Goal: Answer question/provide support: Share knowledge or assist other users

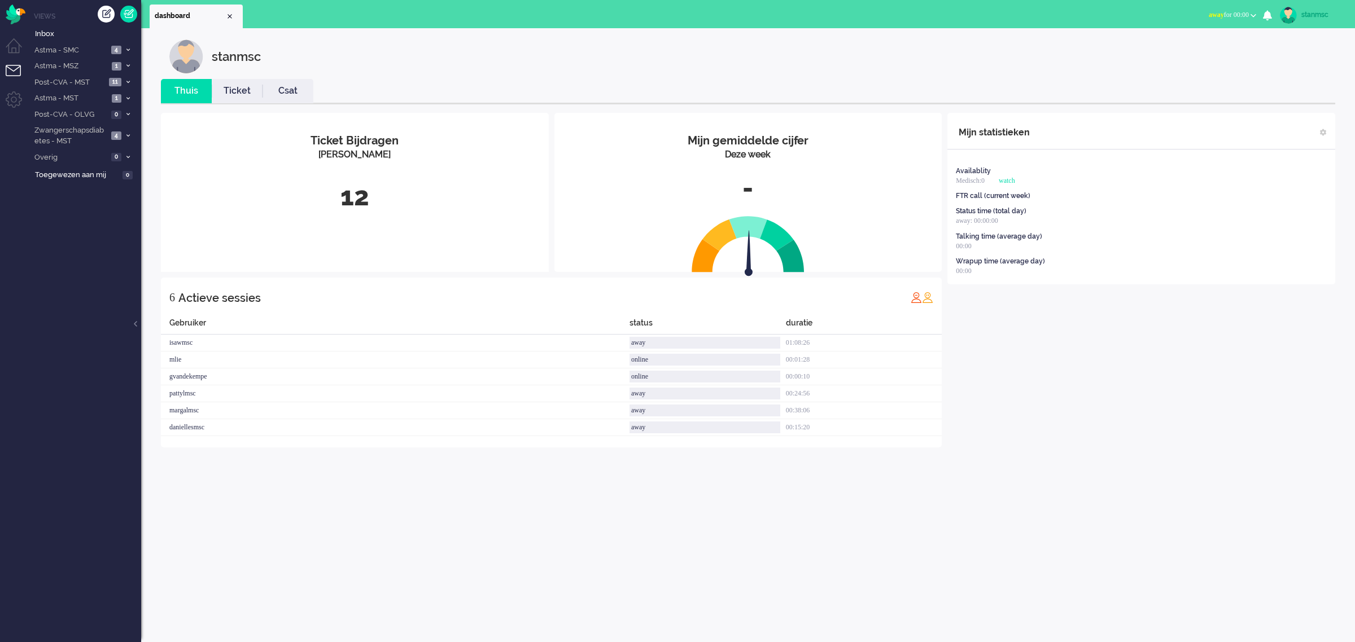
click at [1229, 12] on span "away for 00:00" at bounding box center [1229, 15] width 40 height 8
click at [1188, 46] on label "Online" at bounding box center [1209, 51] width 89 height 10
click at [89, 82] on span "Post-CVA - MST" at bounding box center [69, 82] width 73 height 11
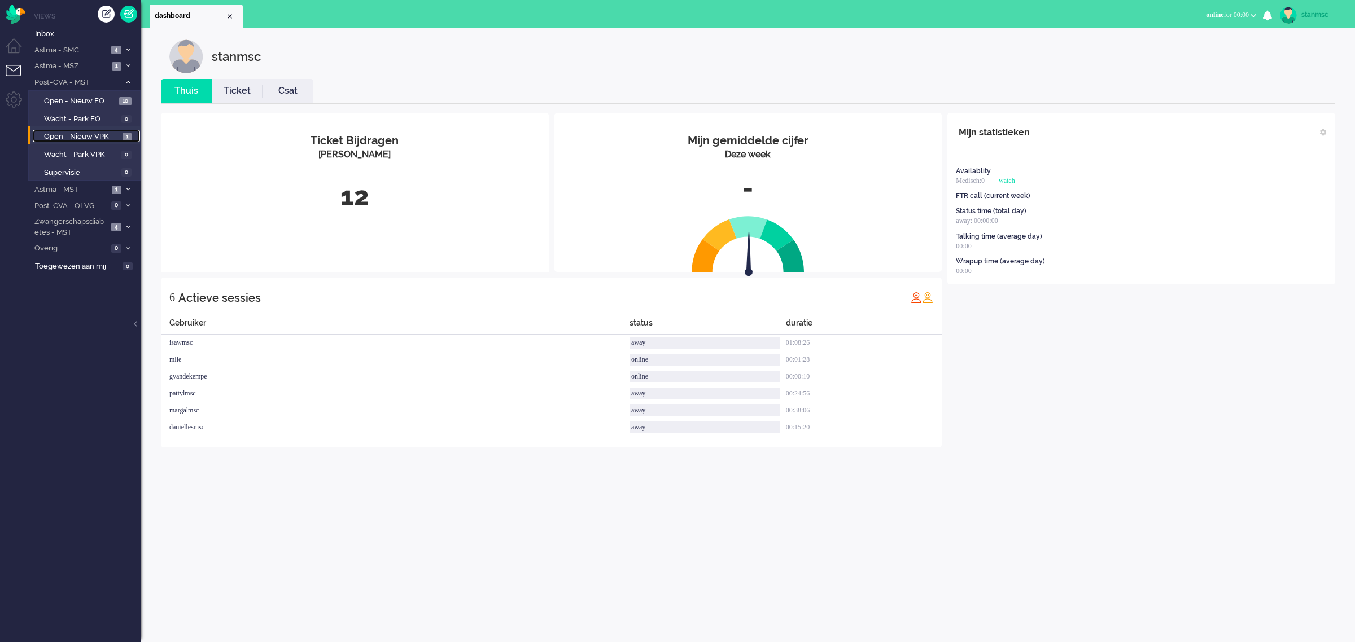
click at [89, 133] on span "Open - Nieuw VPK" at bounding box center [82, 137] width 76 height 11
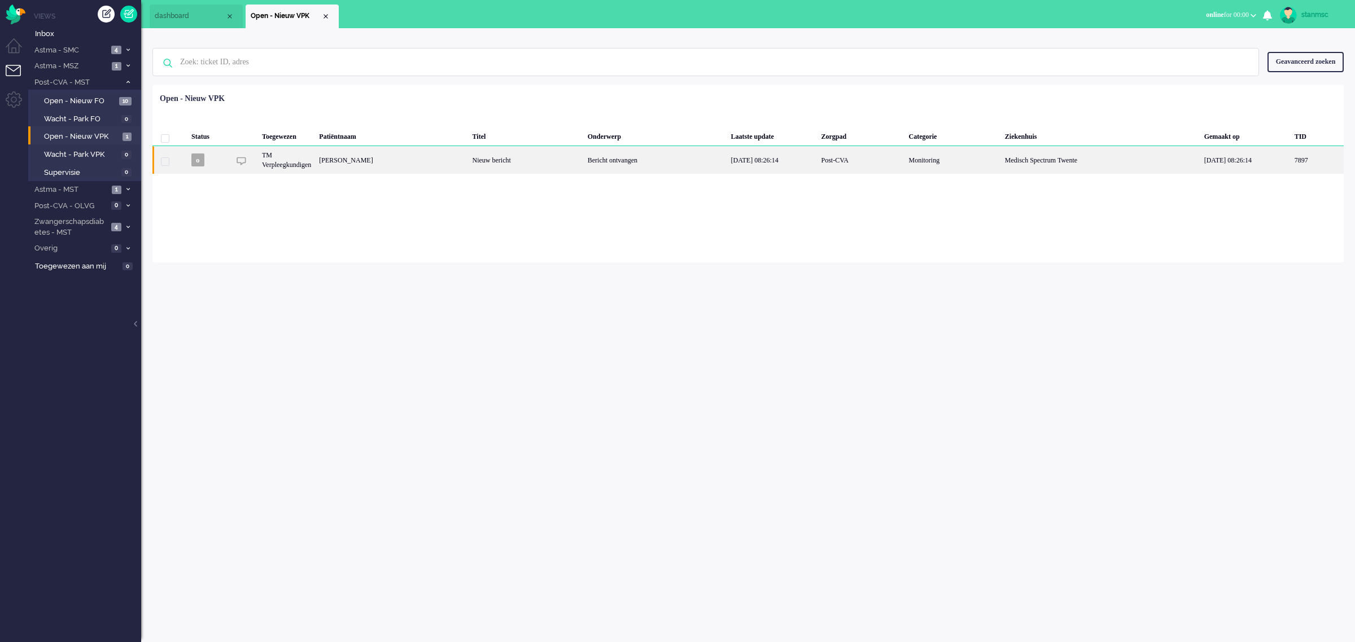
click at [1290, 160] on div "Roy Schasfoort" at bounding box center [1316, 160] width 53 height 28
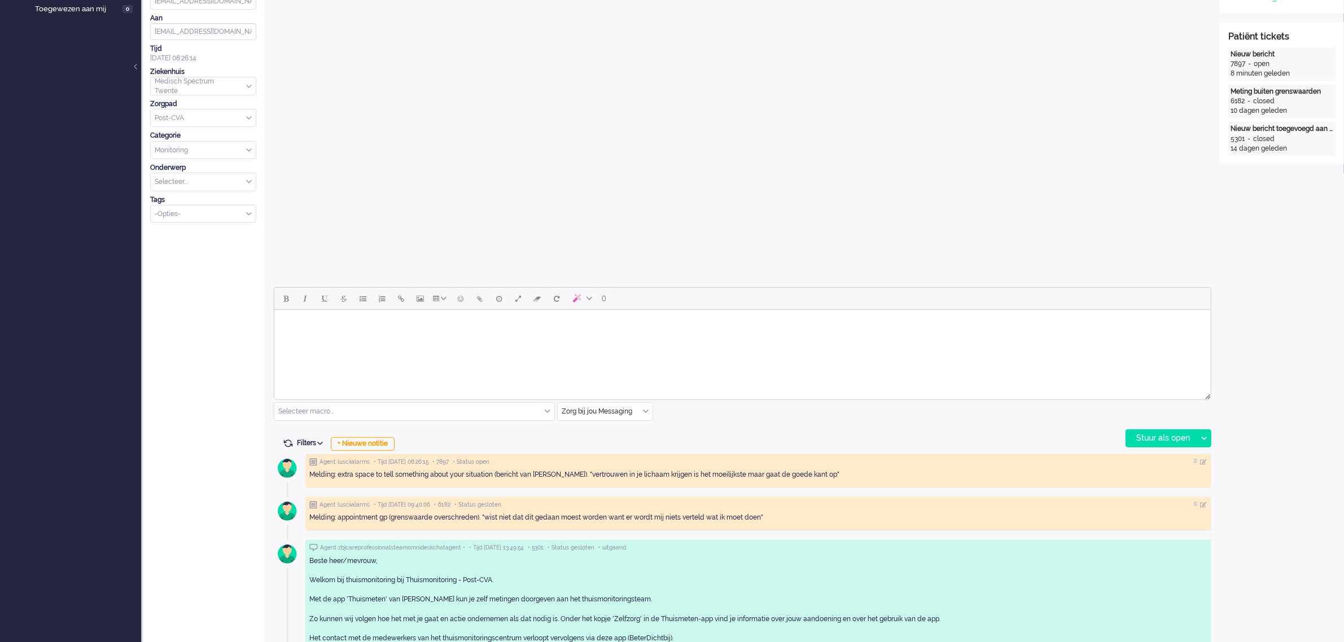
scroll to position [353, 0]
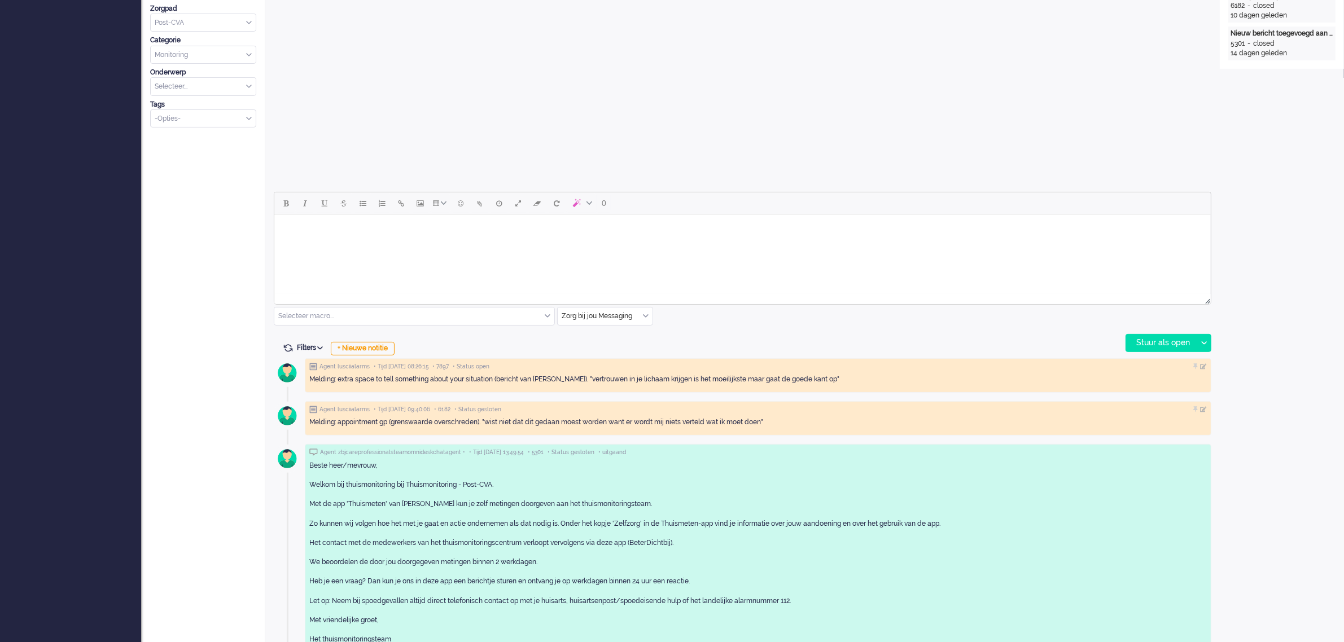
click at [538, 243] on html at bounding box center [742, 229] width 937 height 29
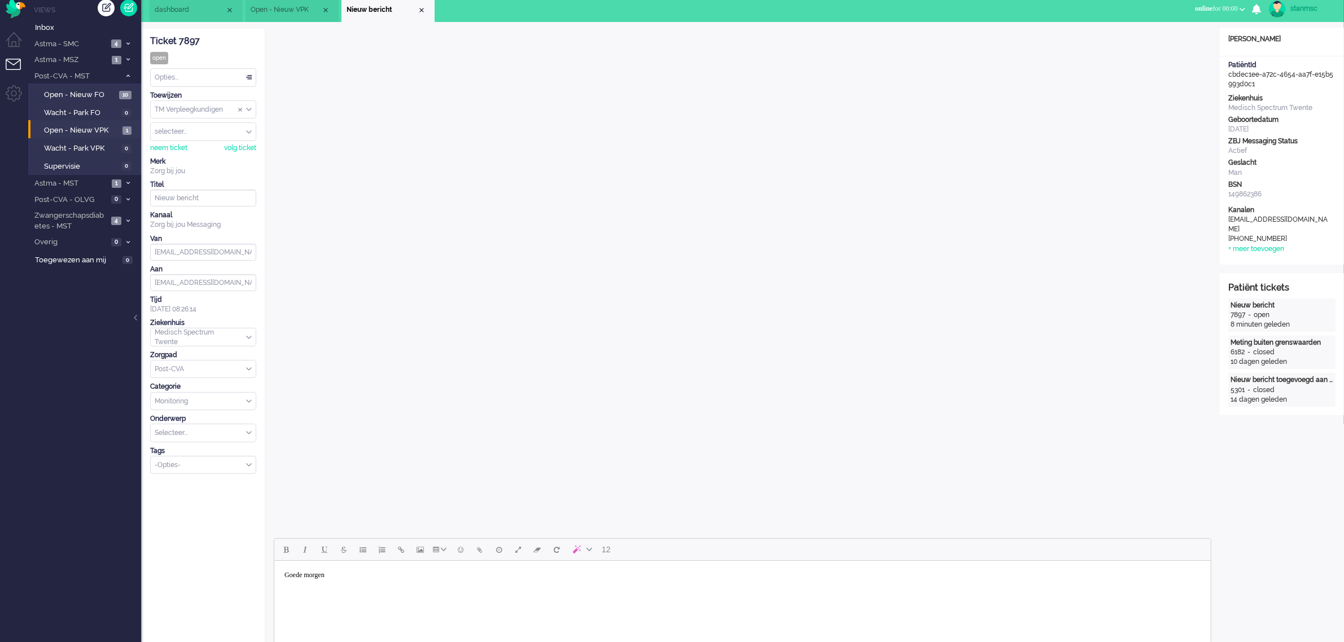
scroll to position [0, 0]
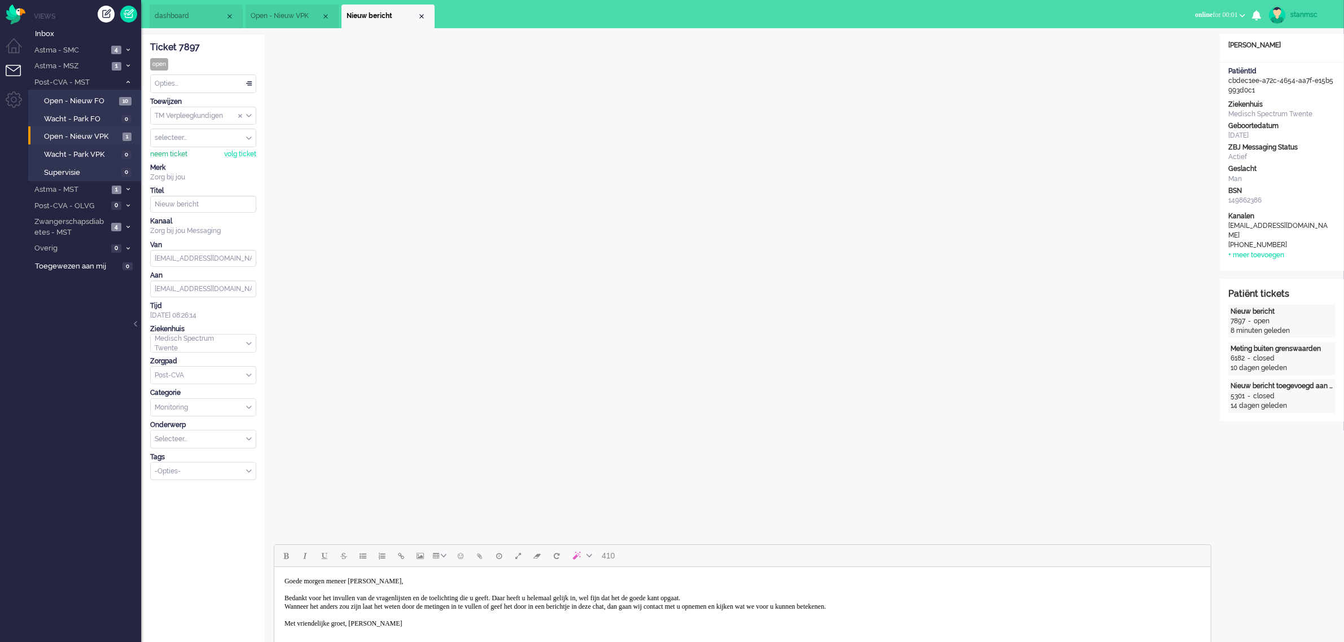
click at [178, 156] on div "neem ticket" at bounding box center [168, 155] width 37 height 10
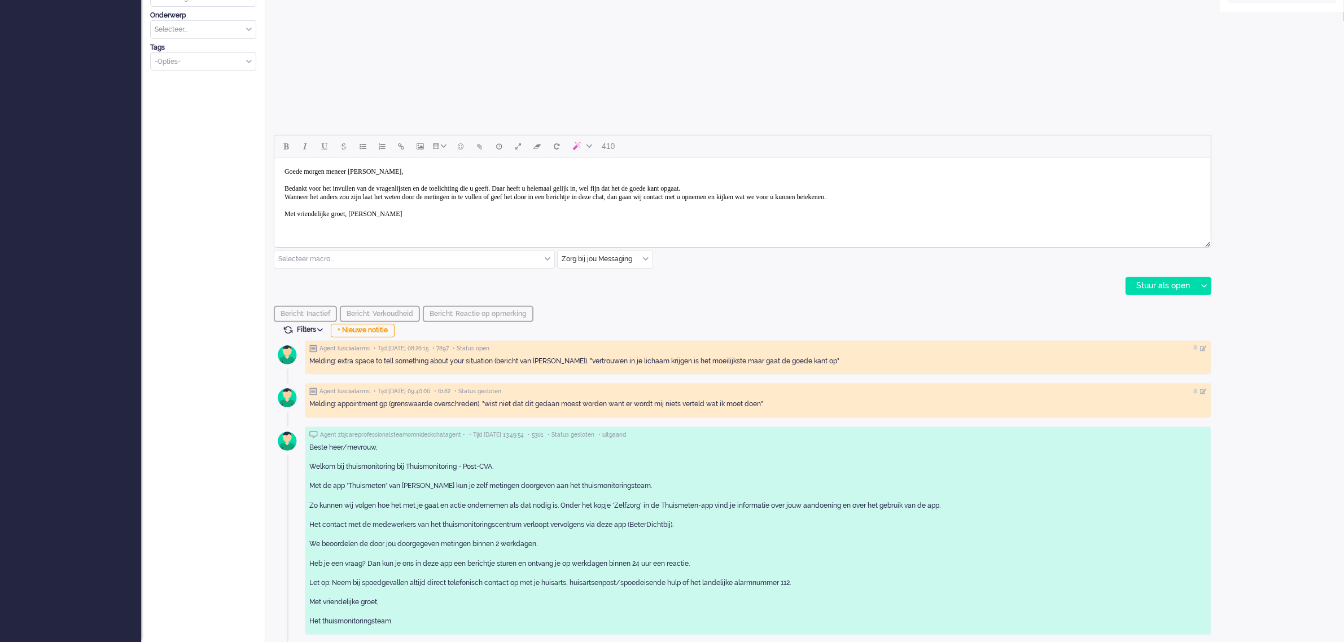
scroll to position [410, 0]
click at [1164, 285] on div "Stuur als open" at bounding box center [1161, 285] width 71 height 17
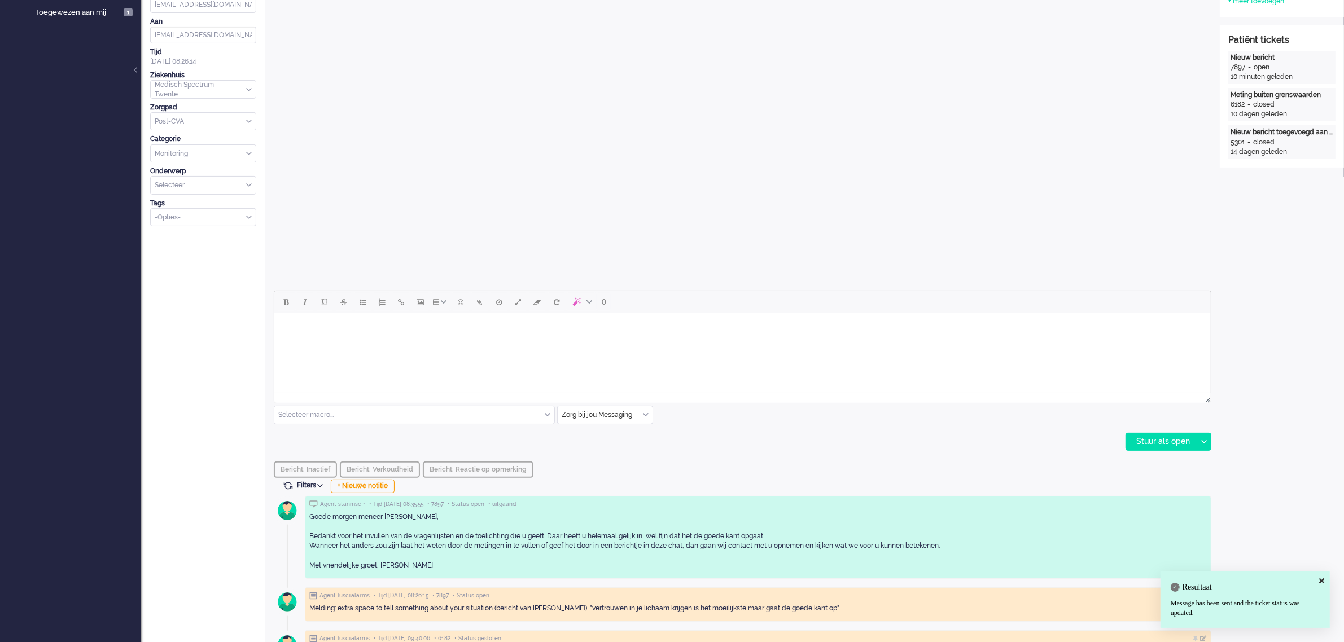
scroll to position [0, 0]
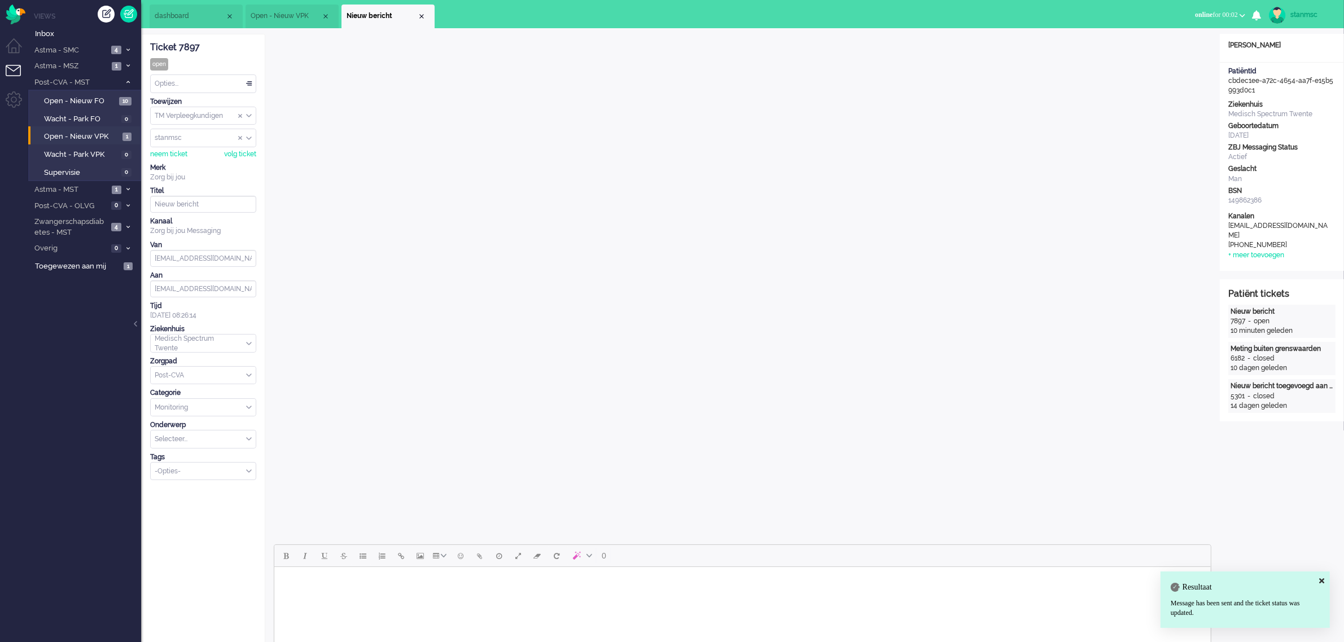
click at [195, 83] on div "Opties..." at bounding box center [203, 83] width 105 height 17
click at [171, 163] on span "Opgelost" at bounding box center [170, 164] width 28 height 10
click at [84, 99] on span "Open - Nieuw FO" at bounding box center [80, 101] width 72 height 11
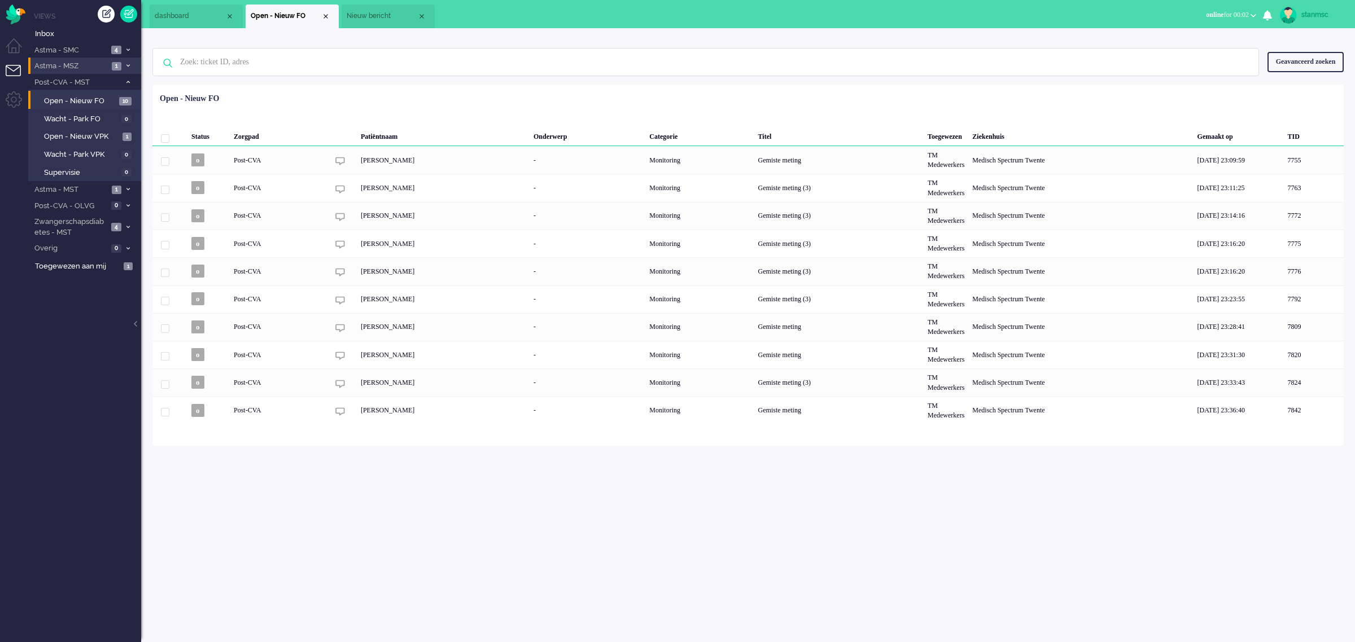
click at [85, 66] on span "Astma - MSZ" at bounding box center [71, 66] width 76 height 11
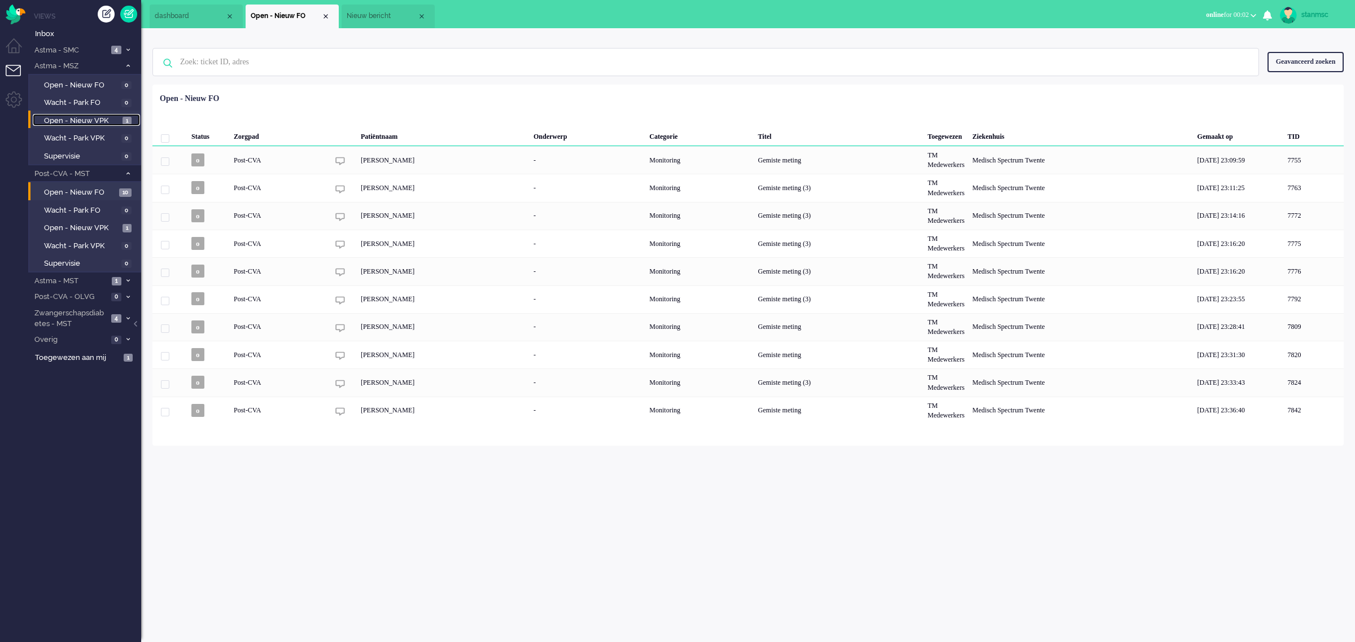
click at [84, 117] on span "Open - Nieuw VPK" at bounding box center [82, 121] width 76 height 11
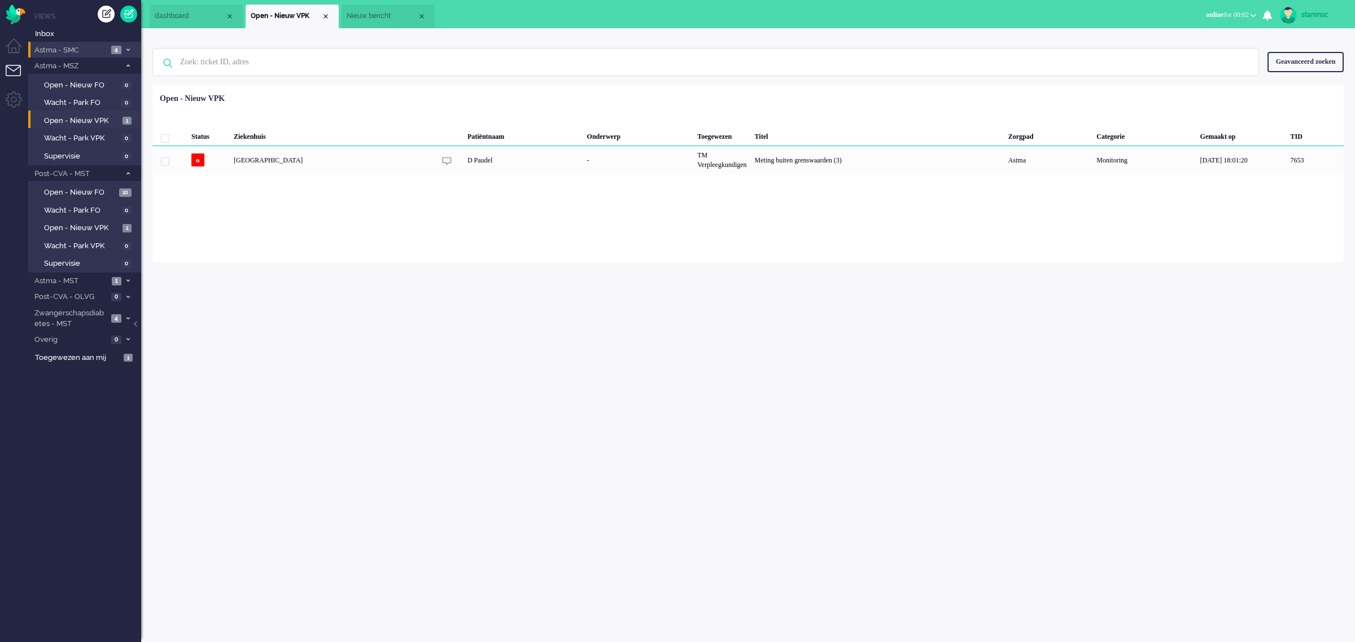
click at [83, 50] on span "Astma - SMC" at bounding box center [70, 50] width 75 height 11
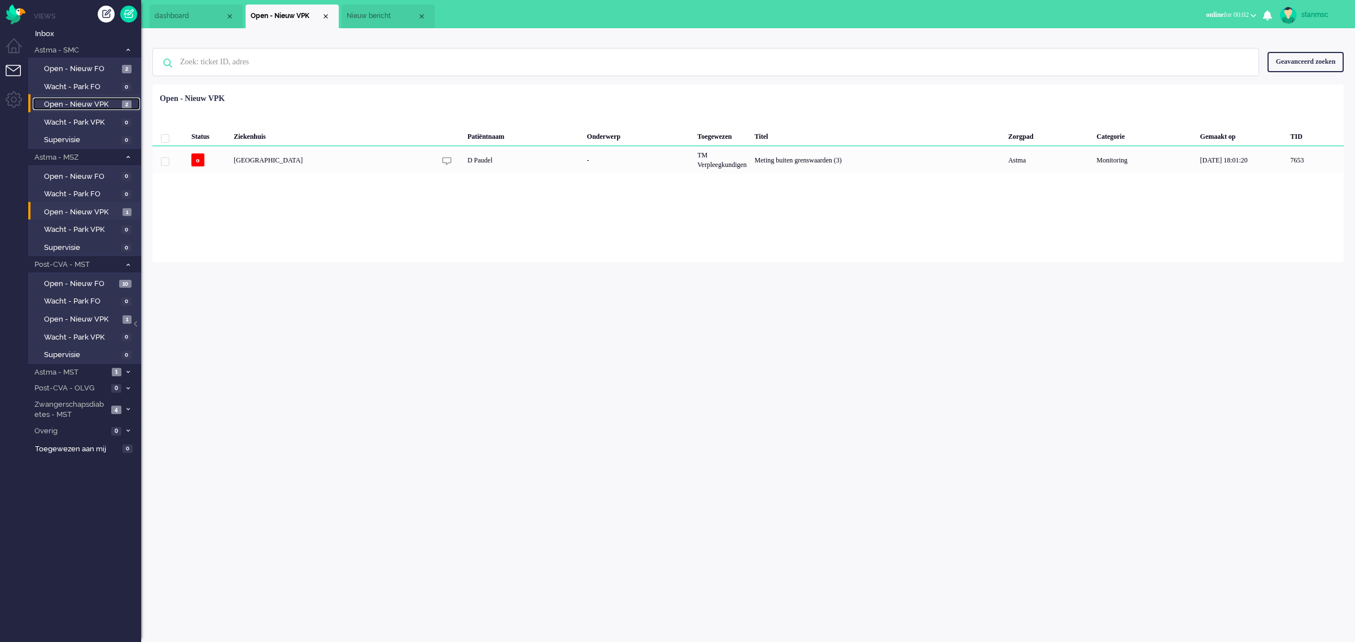
click at [85, 99] on span "Open - Nieuw VPK" at bounding box center [81, 104] width 75 height 11
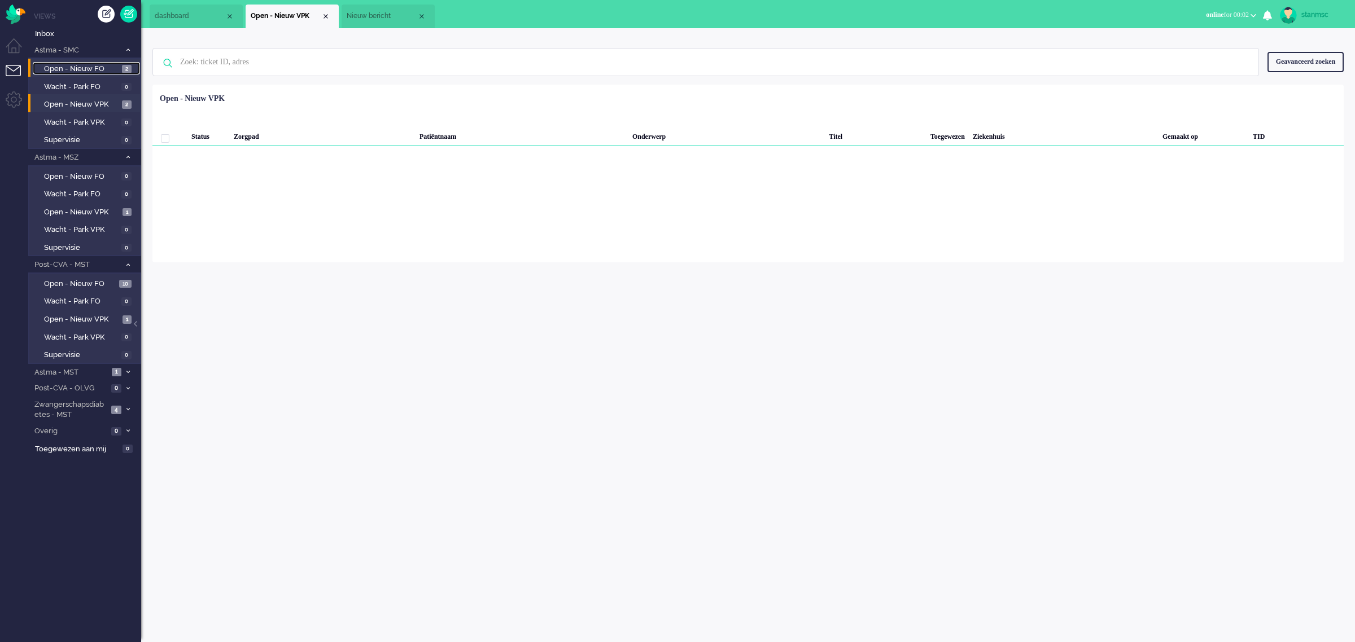
click at [94, 68] on span "Open - Nieuw FO" at bounding box center [81, 69] width 75 height 11
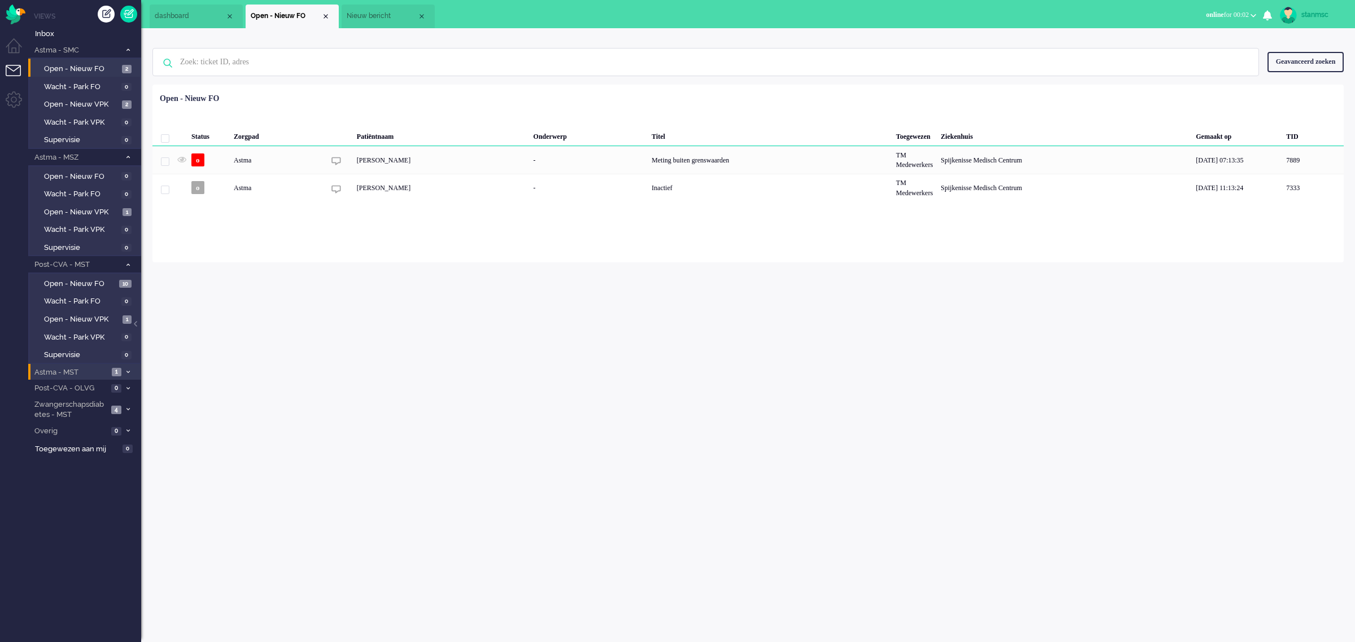
click at [97, 369] on span "Astma - MST" at bounding box center [71, 372] width 76 height 11
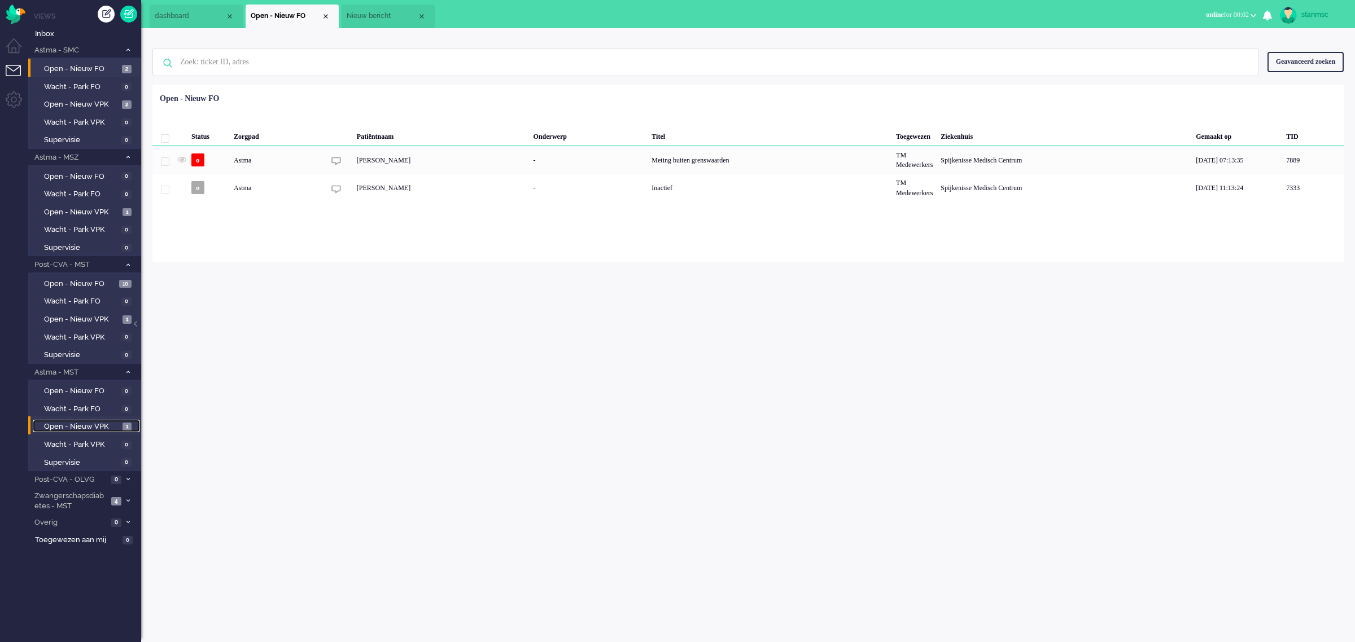
click at [99, 423] on span "Open - Nieuw VPK" at bounding box center [82, 427] width 76 height 11
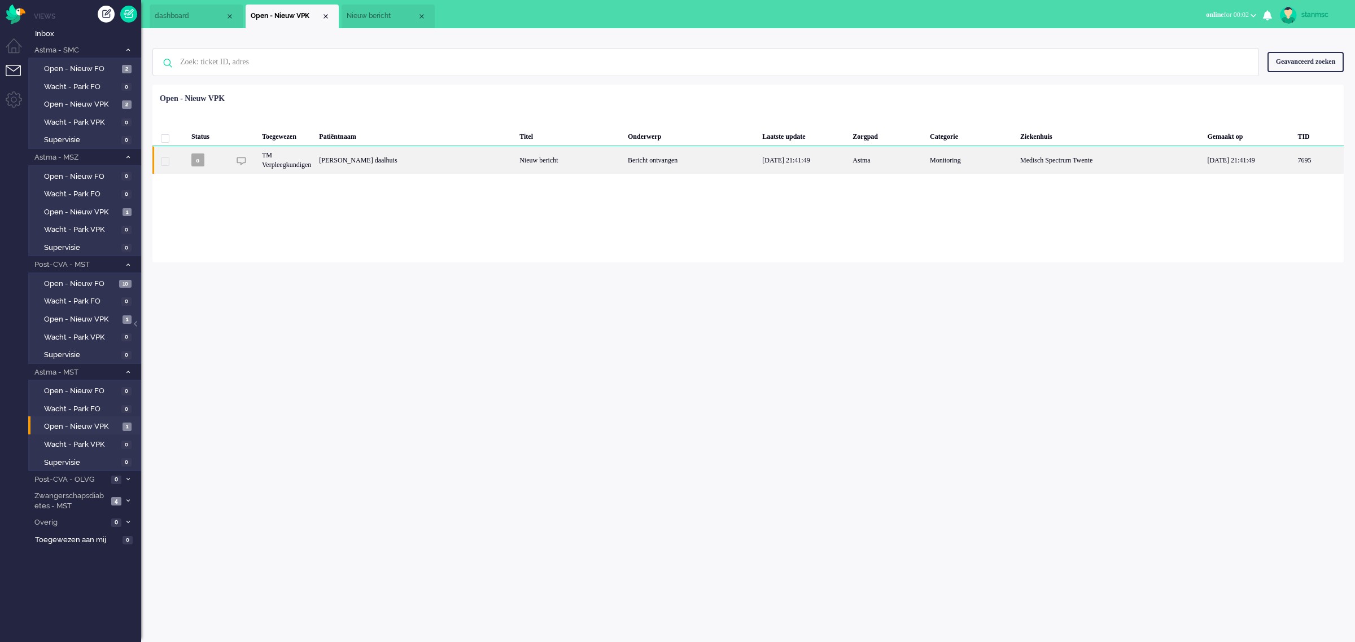
click at [1293, 159] on div "[PERSON_NAME] daalhuis" at bounding box center [1318, 160] width 50 height 28
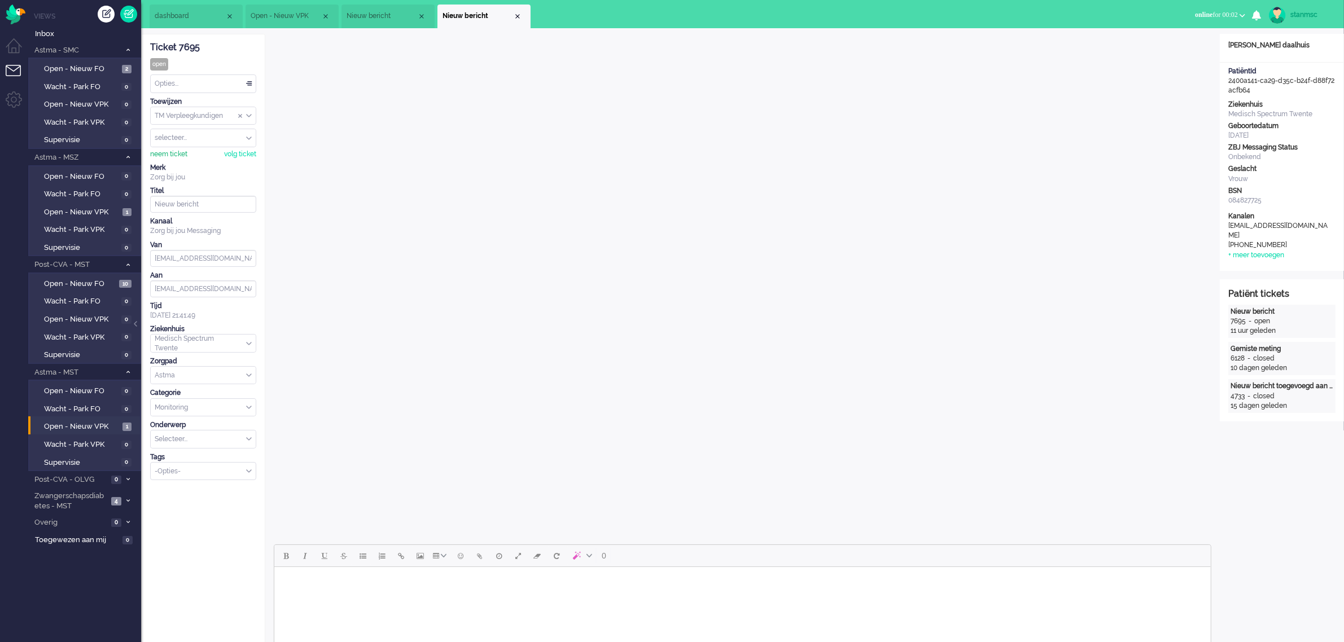
click at [176, 151] on div "neem ticket" at bounding box center [168, 155] width 37 height 10
click at [72, 495] on span "Zwangerschapsdiabetes - MST" at bounding box center [70, 501] width 75 height 21
click at [76, 557] on span "Open - Nieuw VPK" at bounding box center [81, 561] width 75 height 11
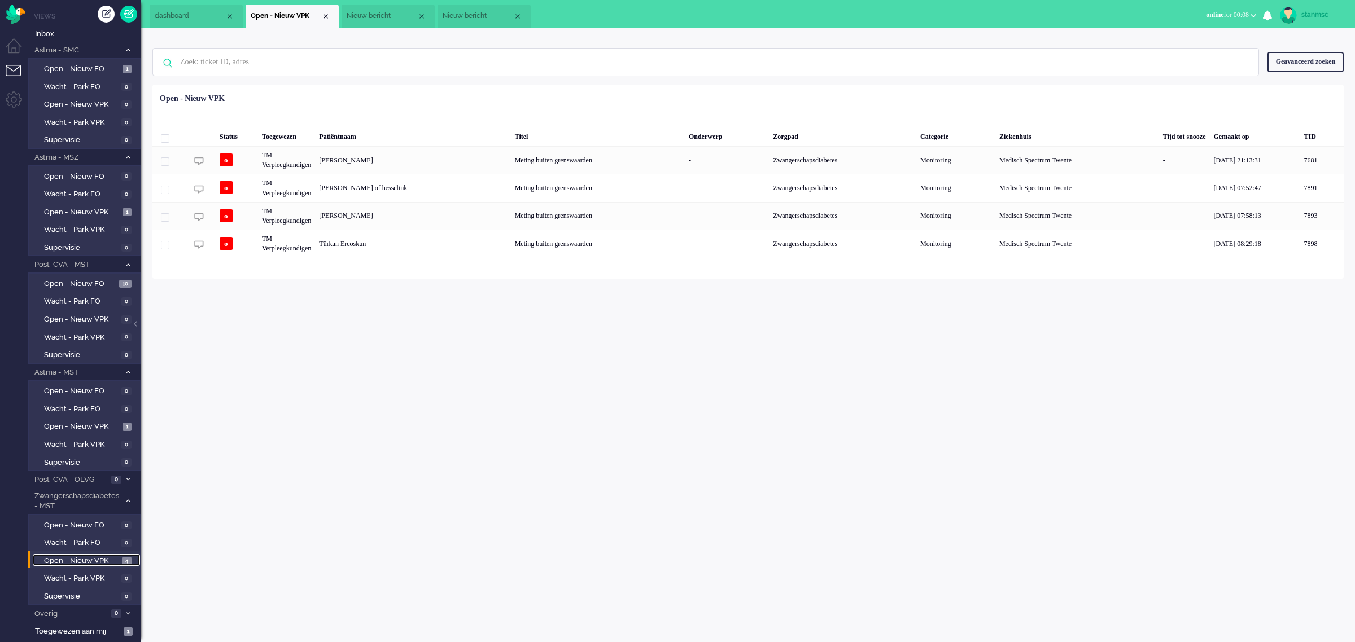
click at [502, 12] on span "Nieuw bericht" at bounding box center [478, 16] width 71 height 10
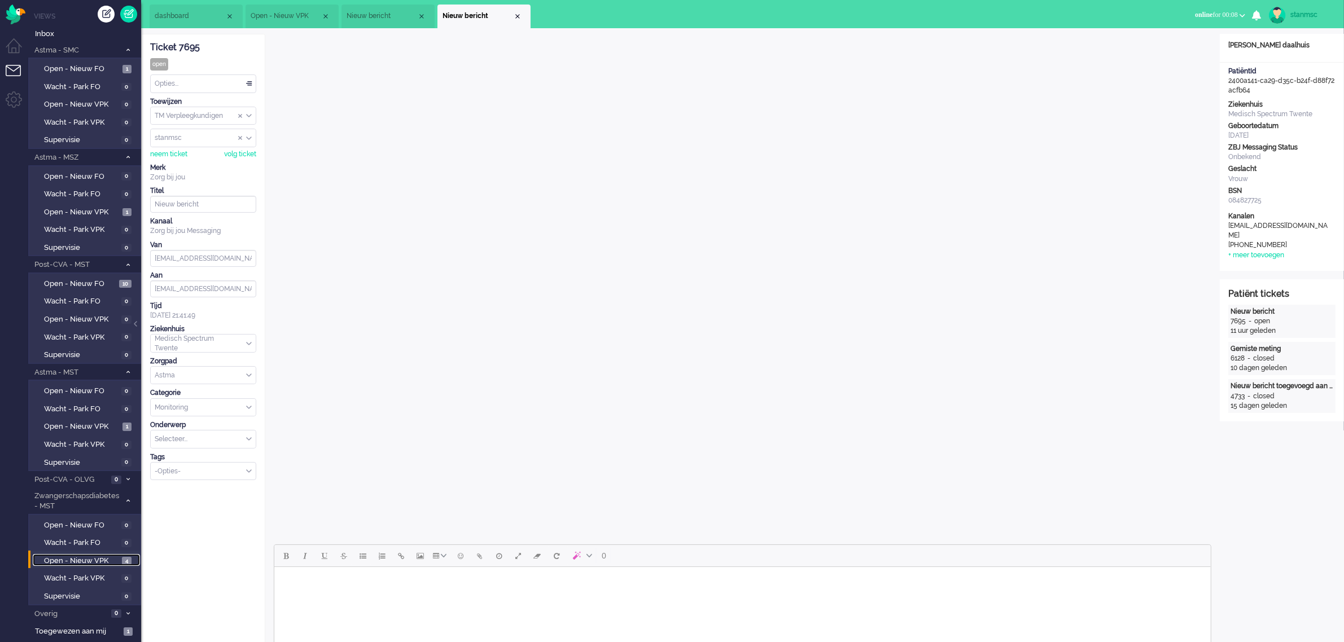
click at [379, 12] on span "Nieuw bericht" at bounding box center [382, 16] width 71 height 10
click at [421, 17] on div "Close tab" at bounding box center [421, 16] width 9 height 9
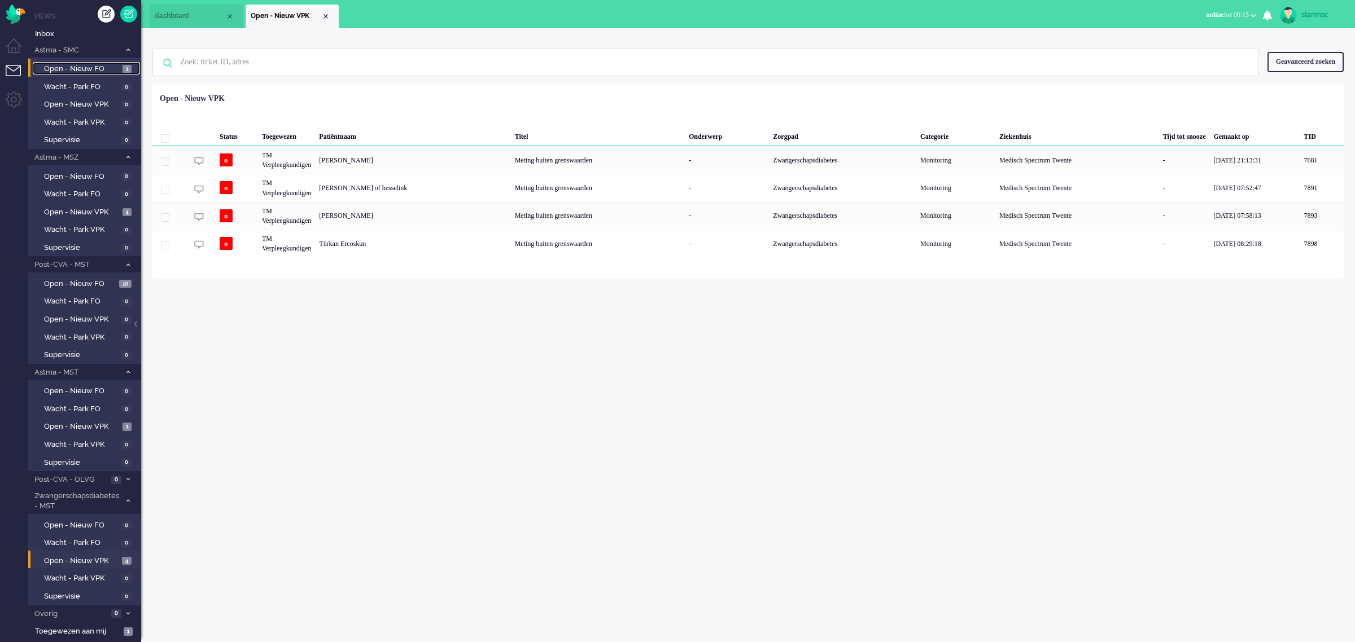
click at [85, 66] on span "Open - Nieuw FO" at bounding box center [82, 69] width 76 height 11
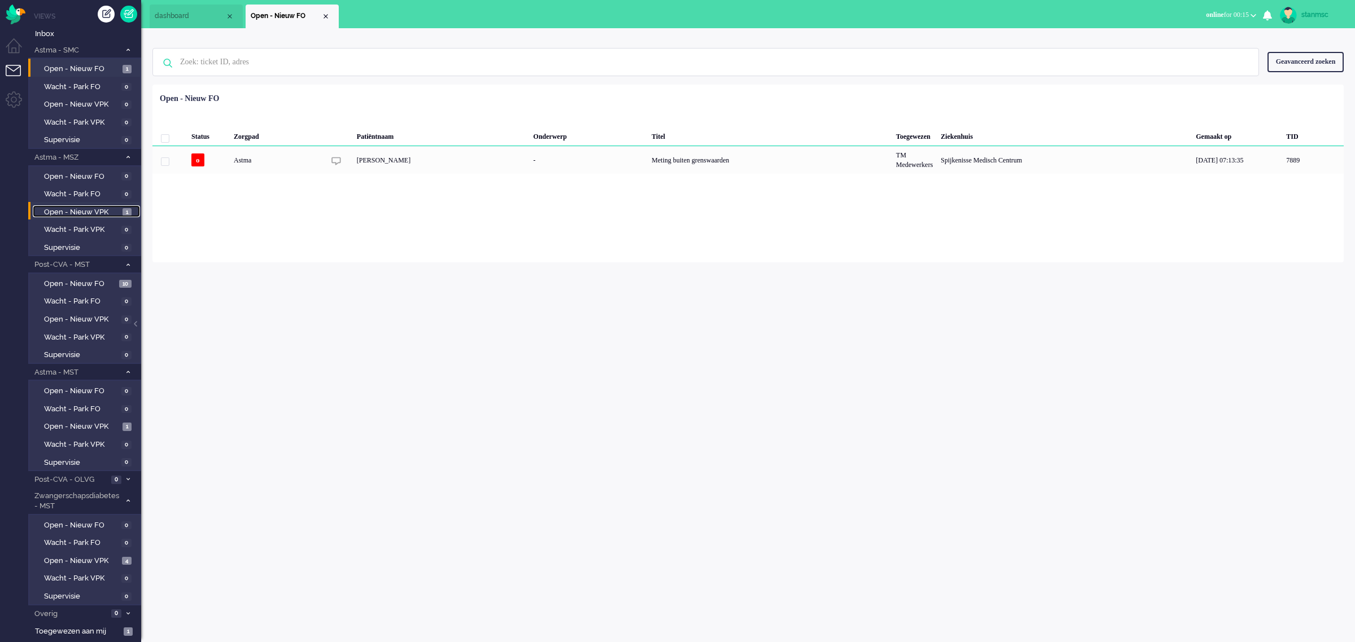
click at [81, 209] on span "Open - Nieuw VPK" at bounding box center [82, 212] width 76 height 11
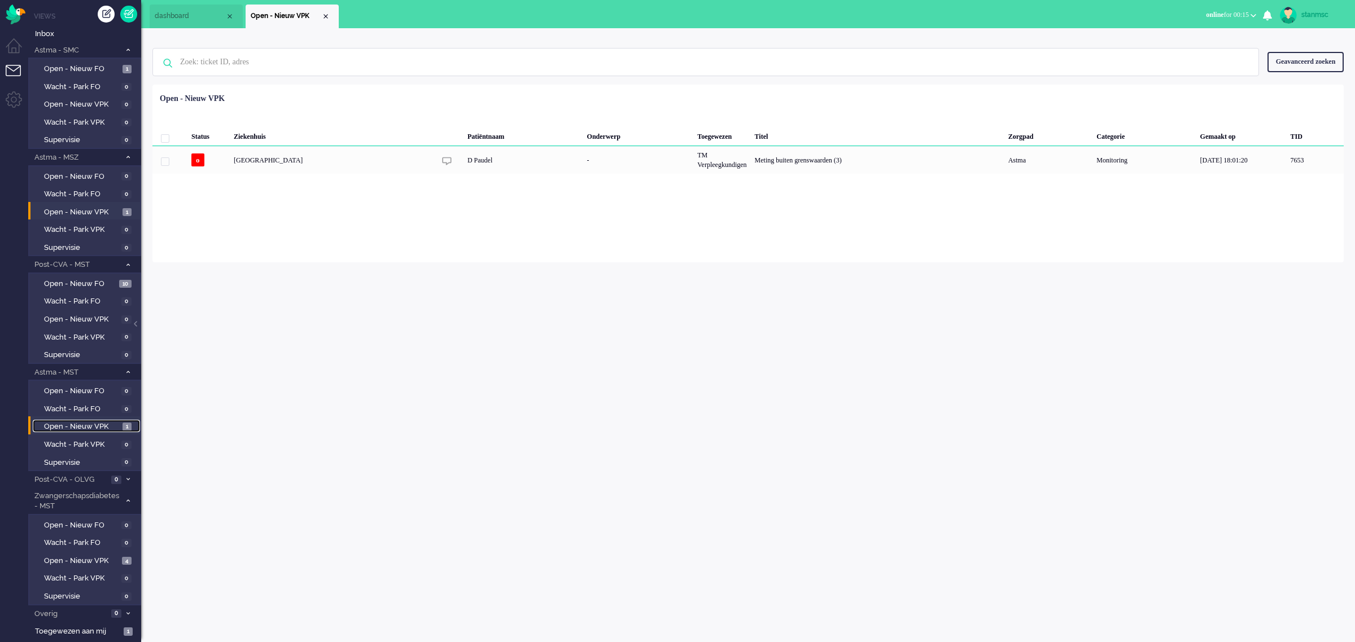
click at [91, 427] on span "Open - Nieuw VPK" at bounding box center [82, 427] width 76 height 11
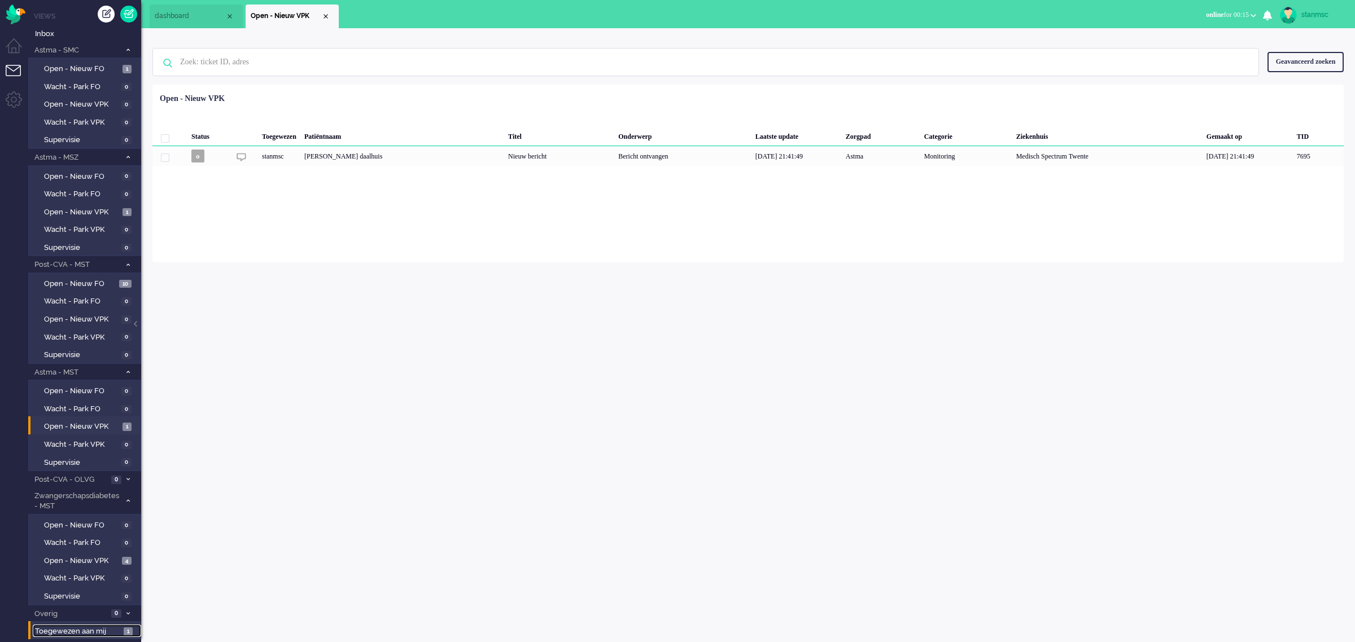
click at [108, 627] on span "Toegewezen aan mij" at bounding box center [77, 632] width 85 height 11
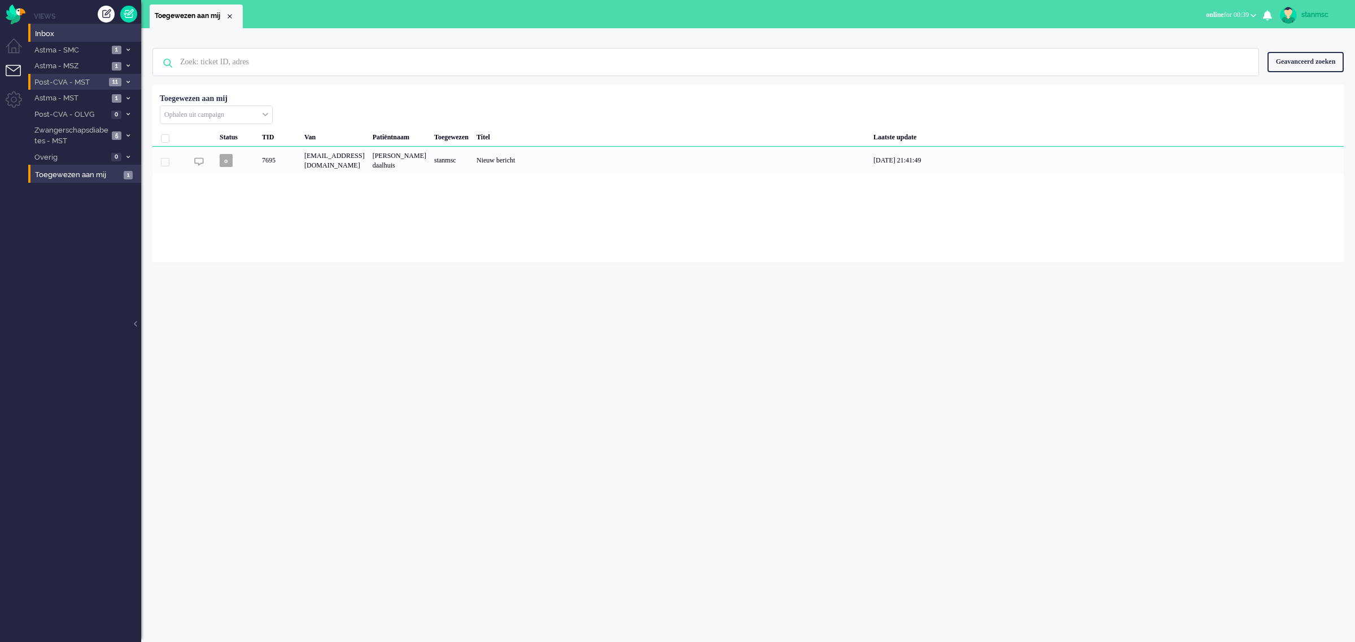
click at [75, 82] on span "Post-CVA - MST" at bounding box center [69, 82] width 73 height 11
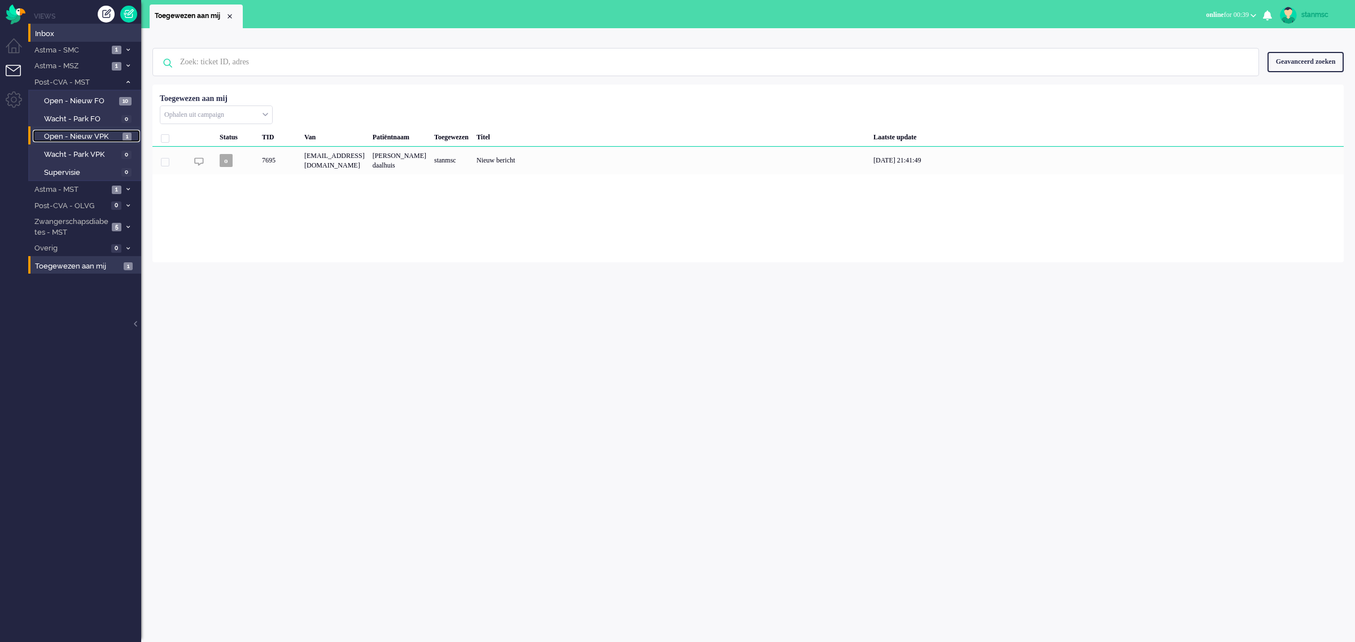
click at [85, 137] on span "Open - Nieuw VPK" at bounding box center [82, 137] width 76 height 11
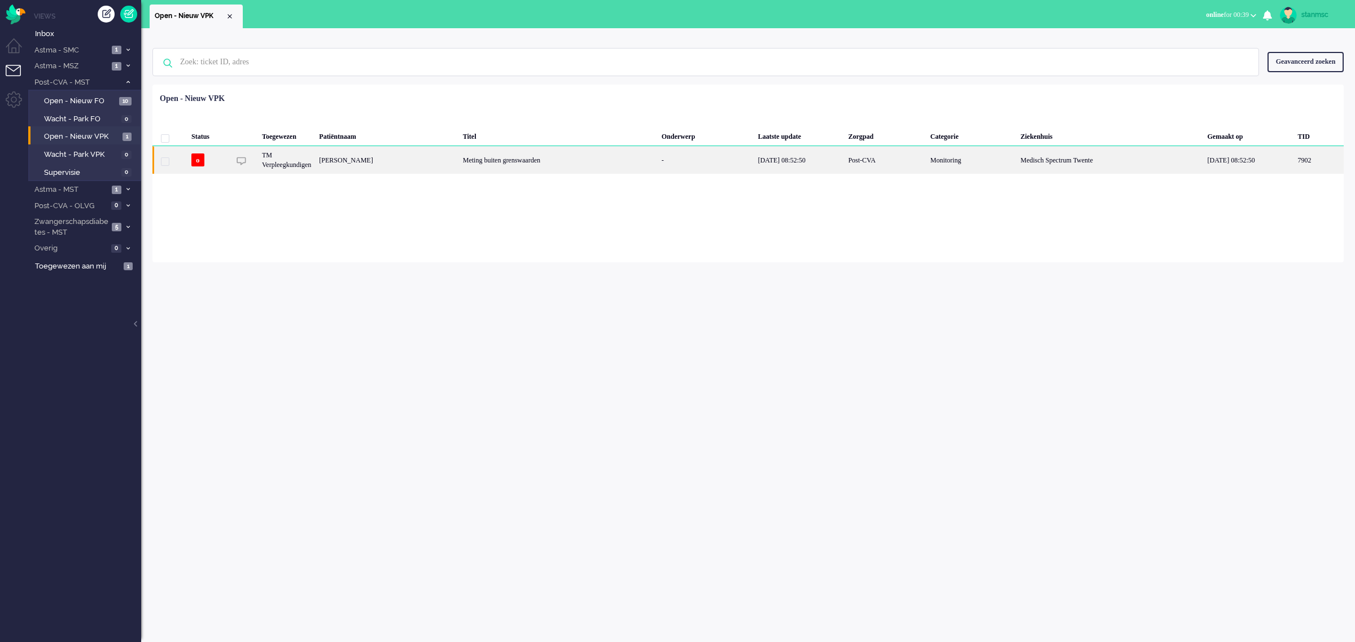
click at [1294, 160] on div "[PERSON_NAME]" at bounding box center [1319, 160] width 50 height 28
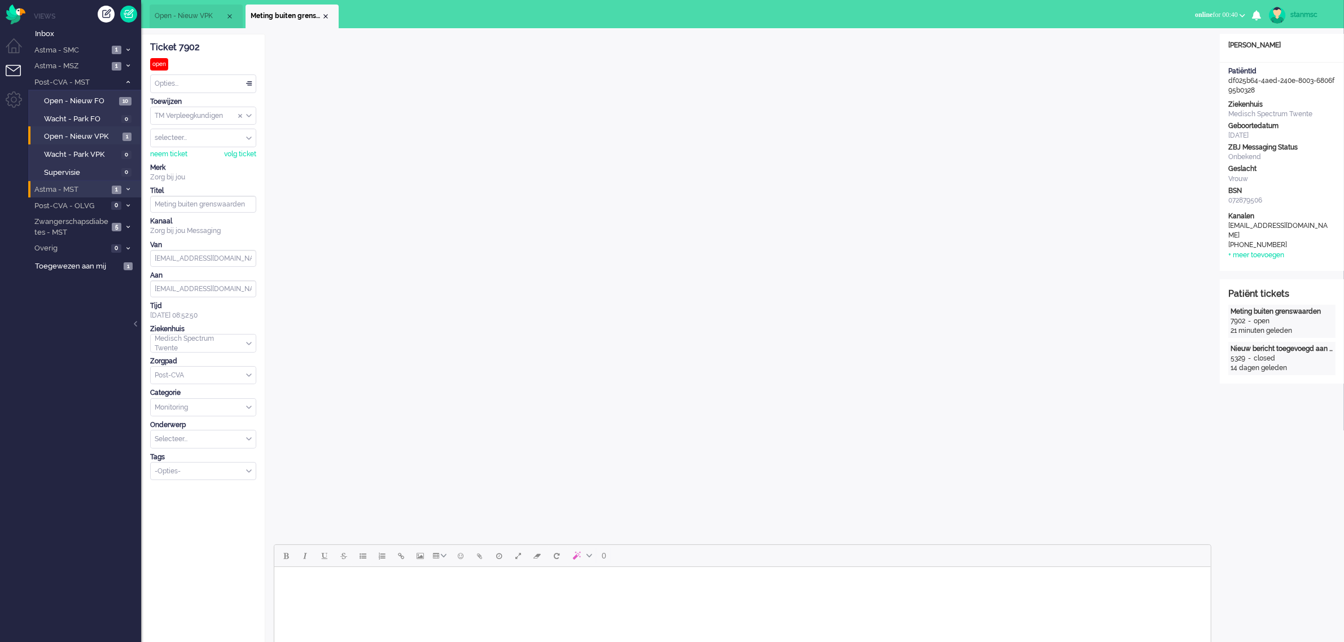
click at [73, 185] on span "Astma - MST" at bounding box center [71, 190] width 76 height 11
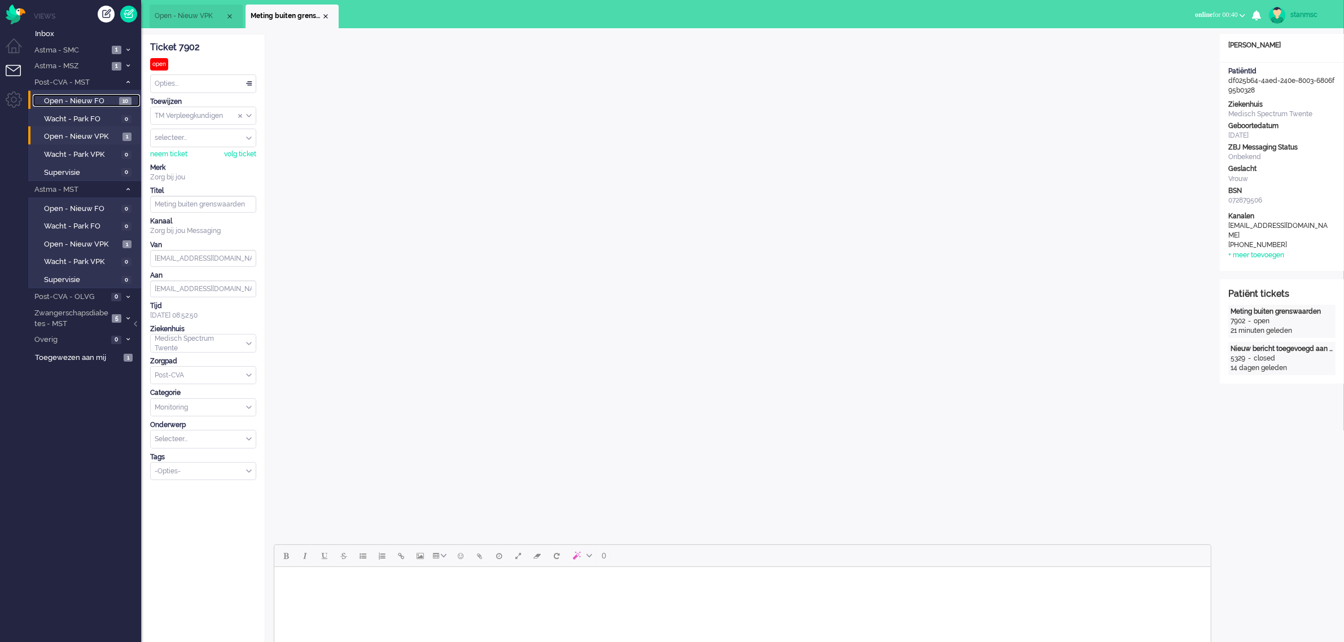
click at [89, 103] on span "Open - Nieuw FO" at bounding box center [80, 101] width 72 height 11
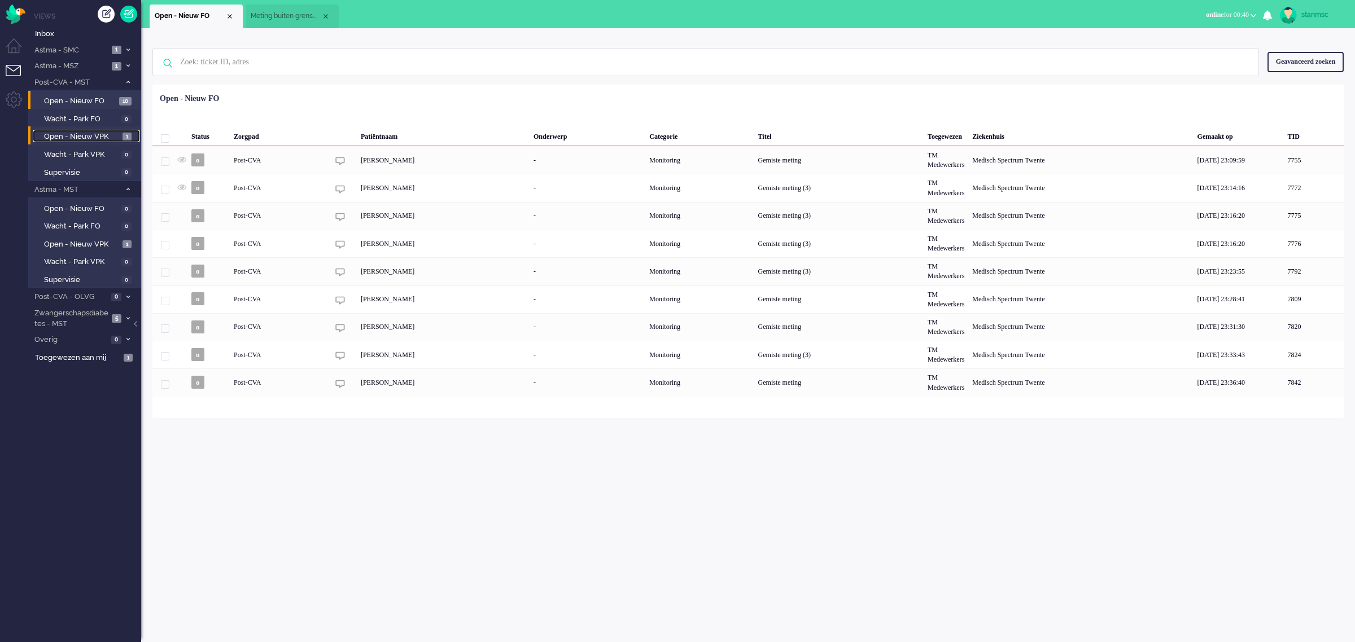
click at [88, 135] on span "Open - Nieuw VPK" at bounding box center [82, 137] width 76 height 11
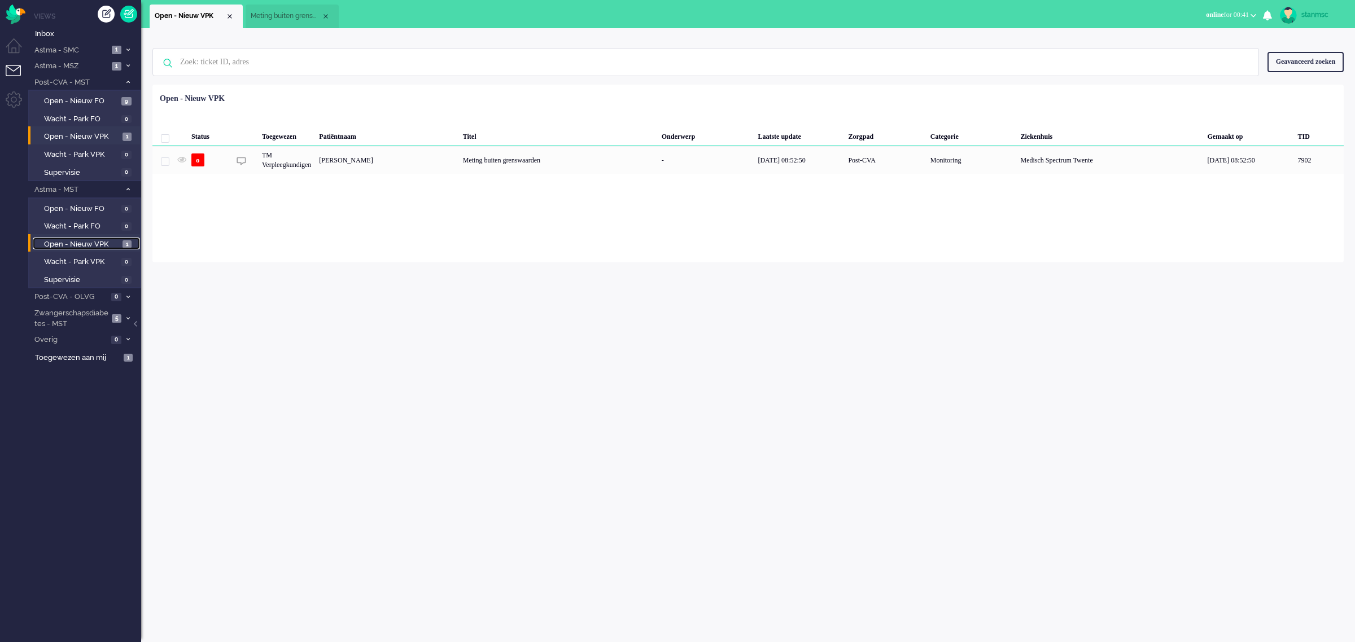
click at [93, 243] on span "Open - Nieuw VPK" at bounding box center [82, 244] width 76 height 11
click at [1293, 154] on div "[PERSON_NAME] daalhuis" at bounding box center [1318, 156] width 51 height 20
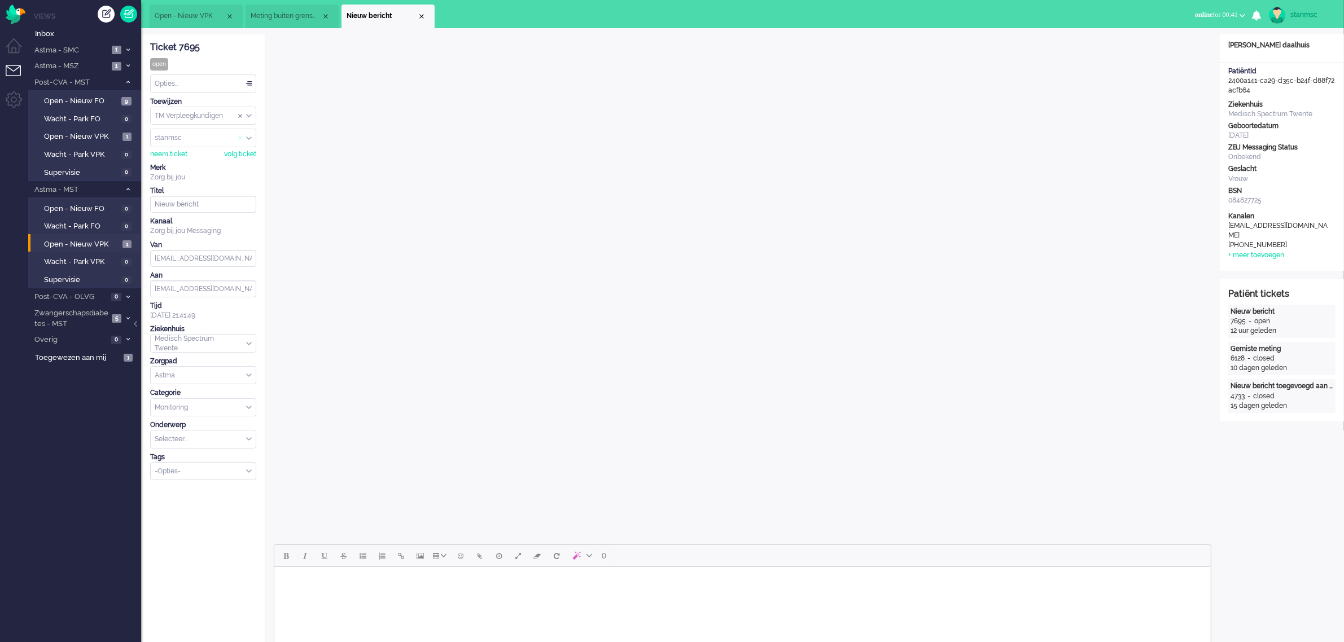
click at [239, 139] on span "Assign User" at bounding box center [240, 138] width 5 height 8
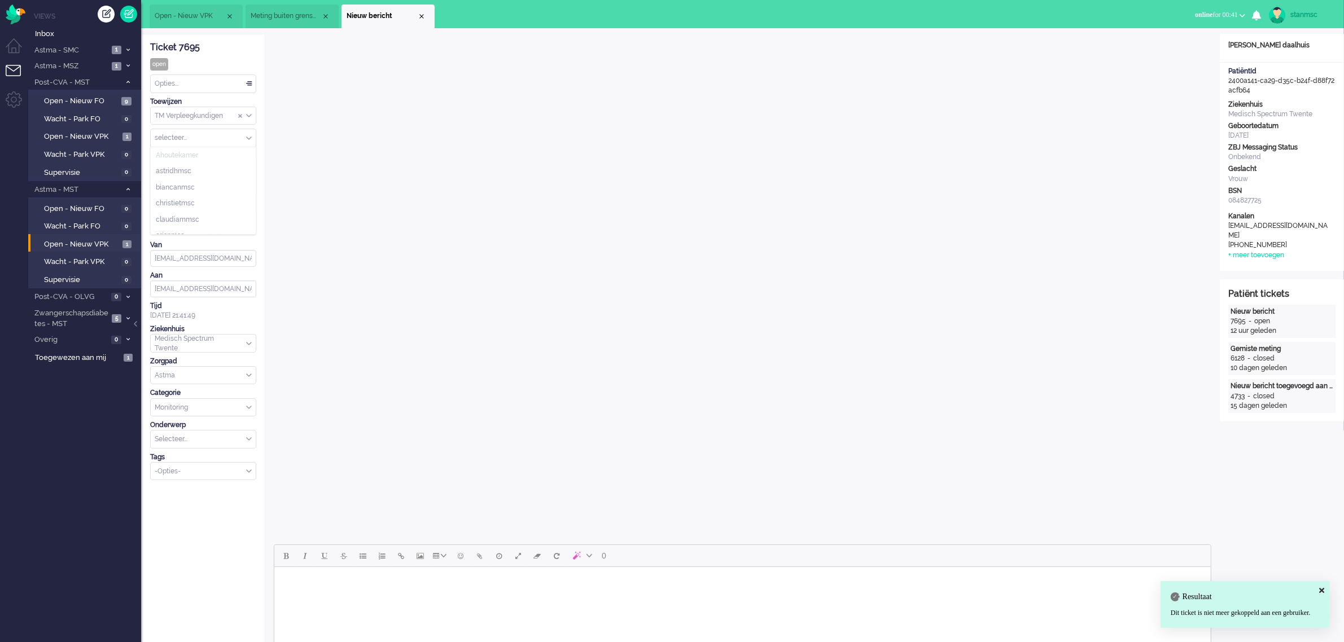
click at [202, 137] on input "Assign User" at bounding box center [203, 137] width 105 height 17
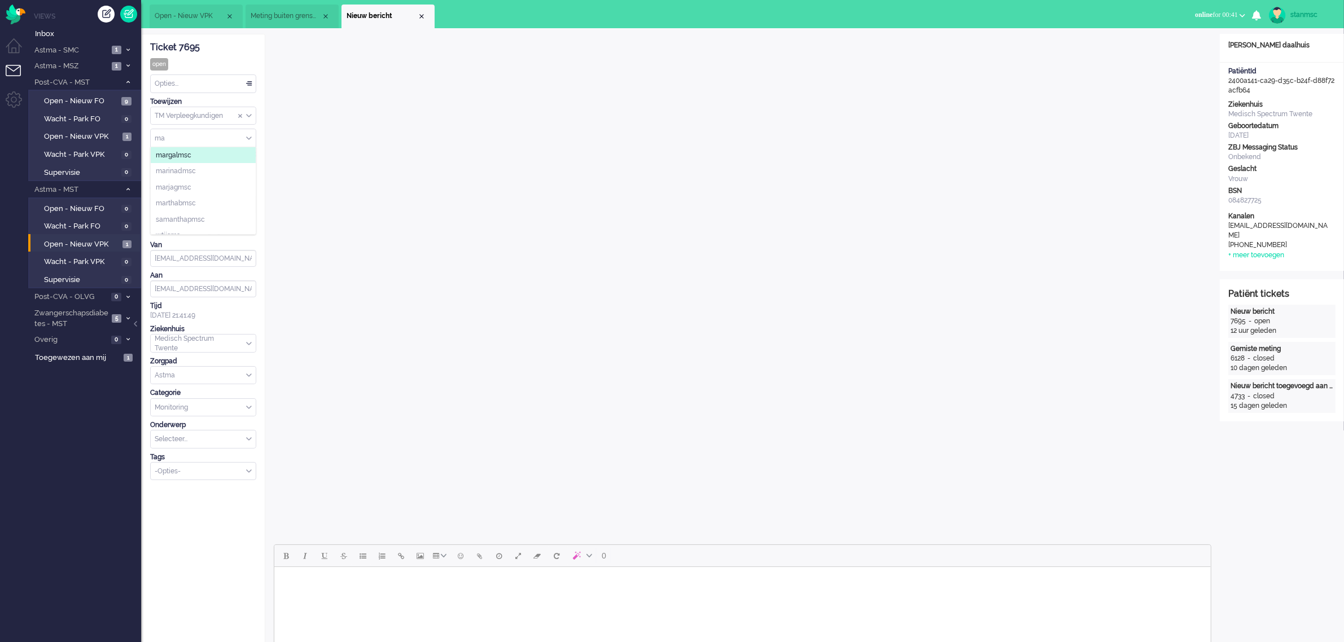
type input "m"
click at [181, 203] on li "mlie" at bounding box center [203, 204] width 105 height 16
click at [421, 17] on div "Close tab" at bounding box center [421, 16] width 9 height 9
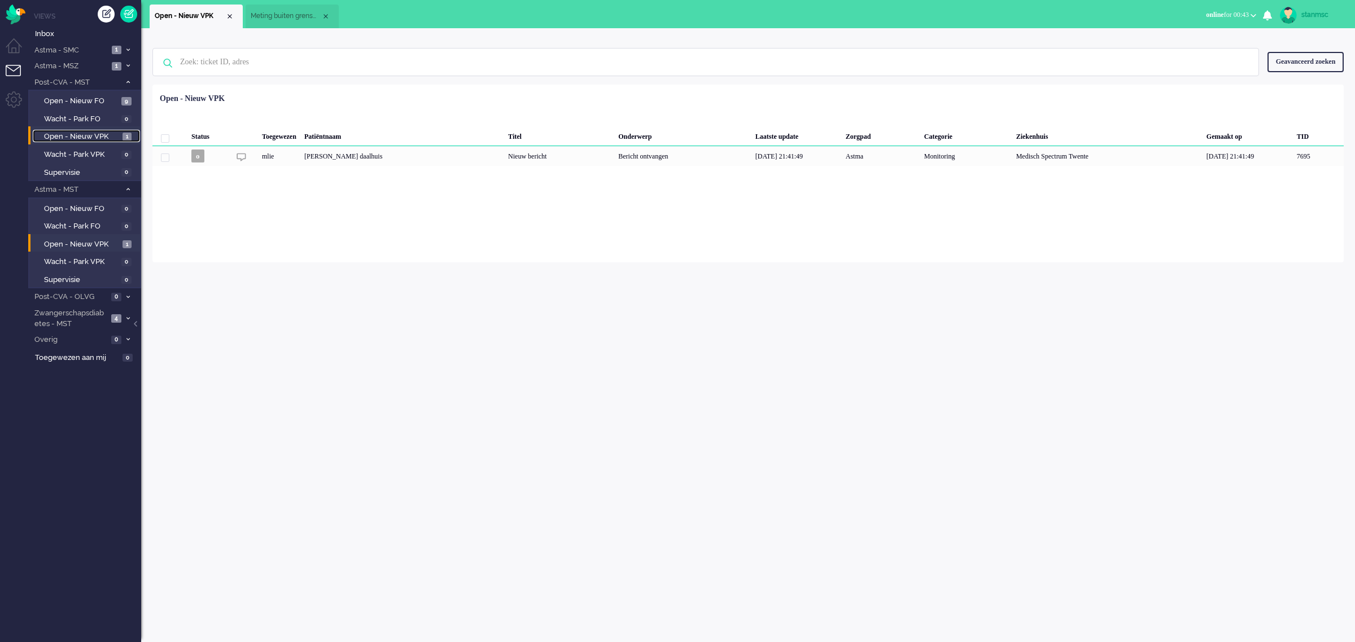
click at [82, 136] on span "Open - Nieuw VPK" at bounding box center [82, 137] width 76 height 11
click at [301, 19] on span "Meting buiten grenswaarden" at bounding box center [286, 16] width 71 height 10
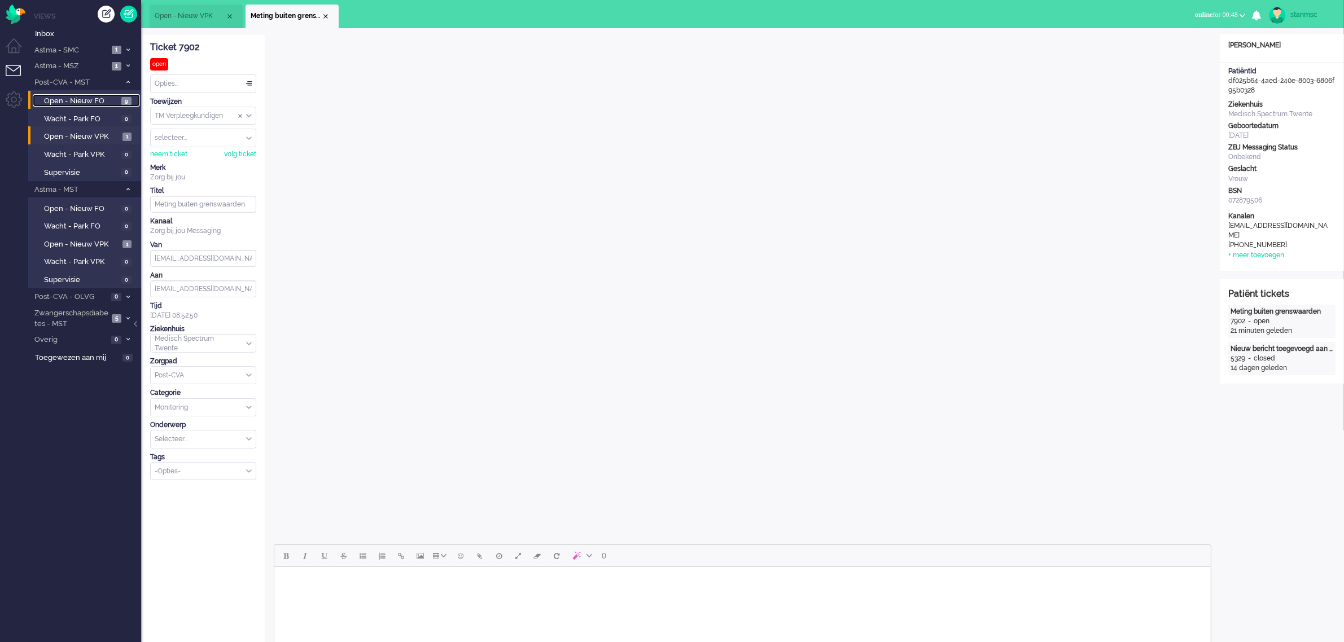
click at [79, 97] on span "Open - Nieuw FO" at bounding box center [81, 101] width 75 height 11
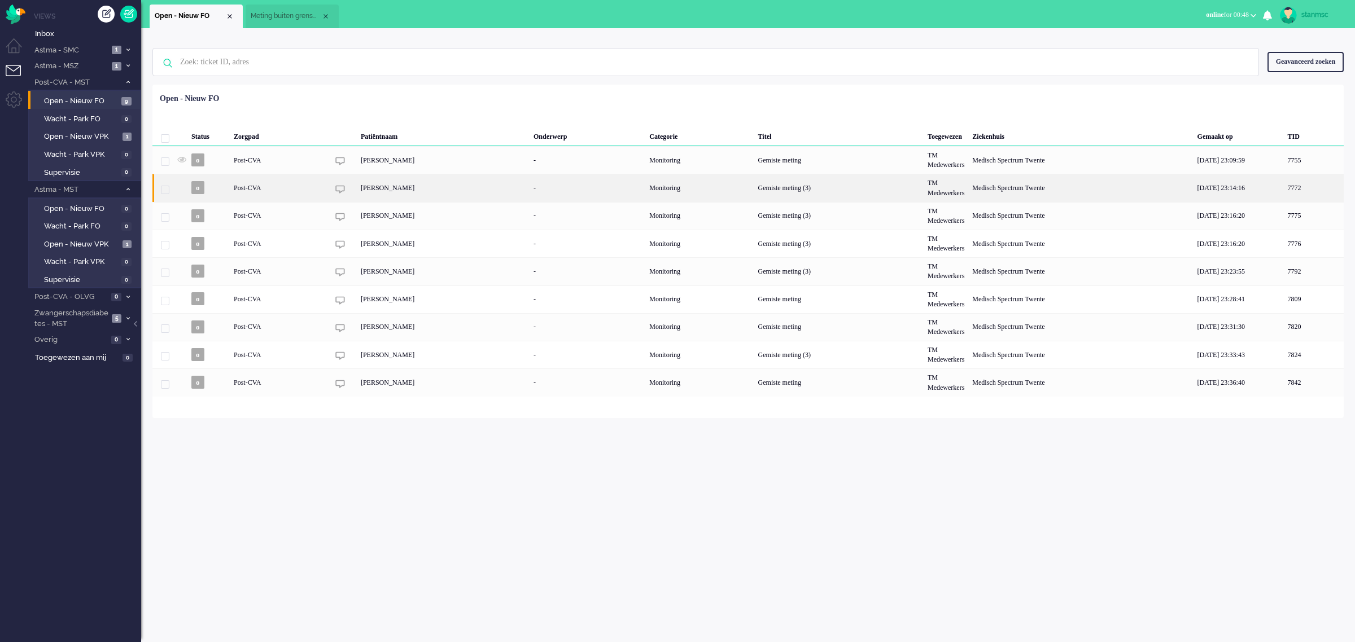
click at [830, 185] on div "Gemiste meting (3)" at bounding box center [838, 188] width 169 height 28
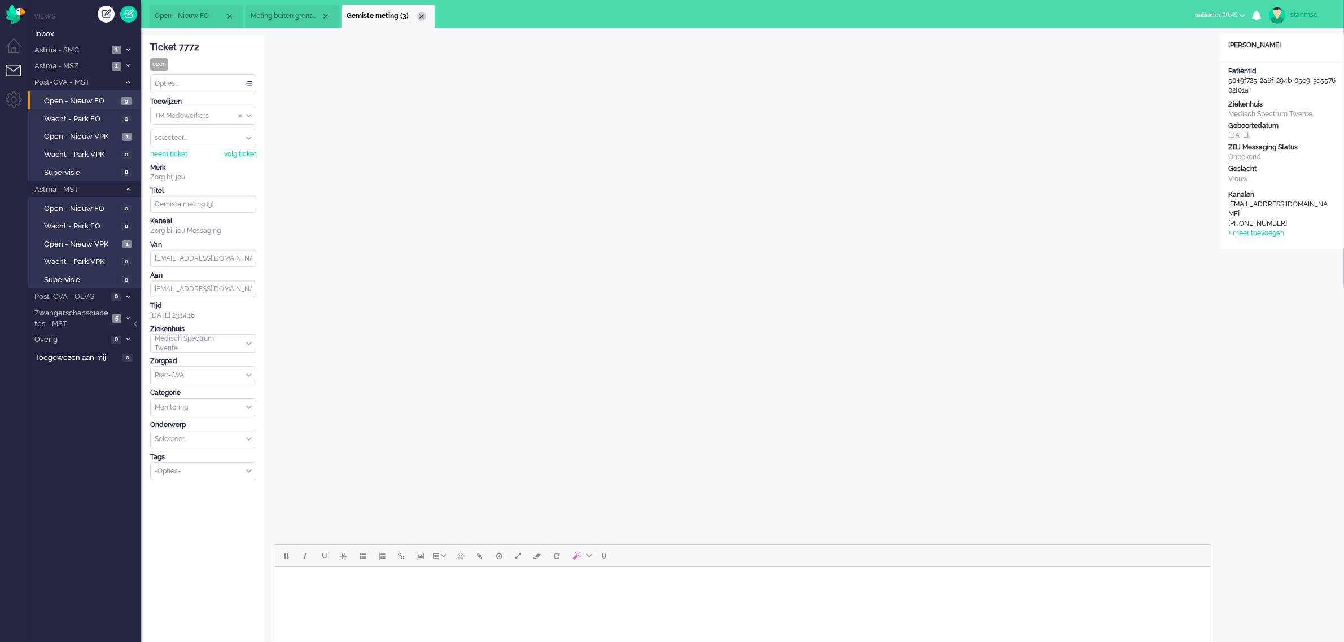
click at [419, 17] on div "Close tab" at bounding box center [421, 16] width 9 height 9
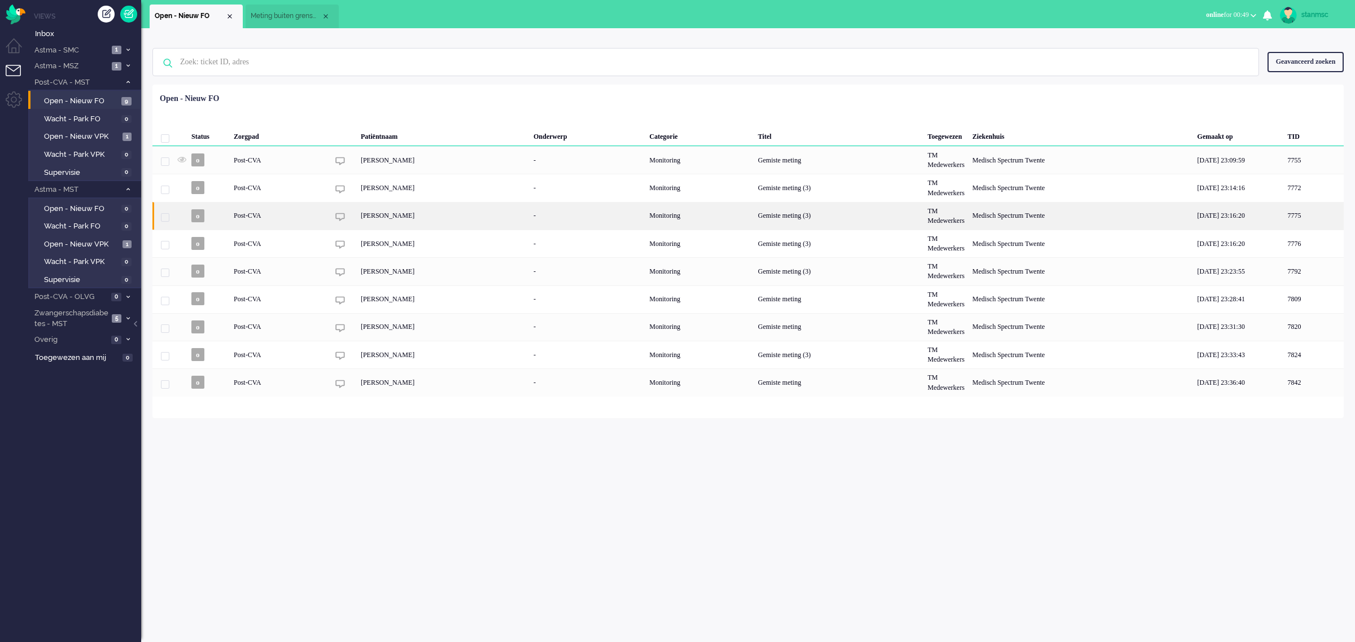
click at [408, 217] on div "[PERSON_NAME]" at bounding box center [443, 216] width 173 height 28
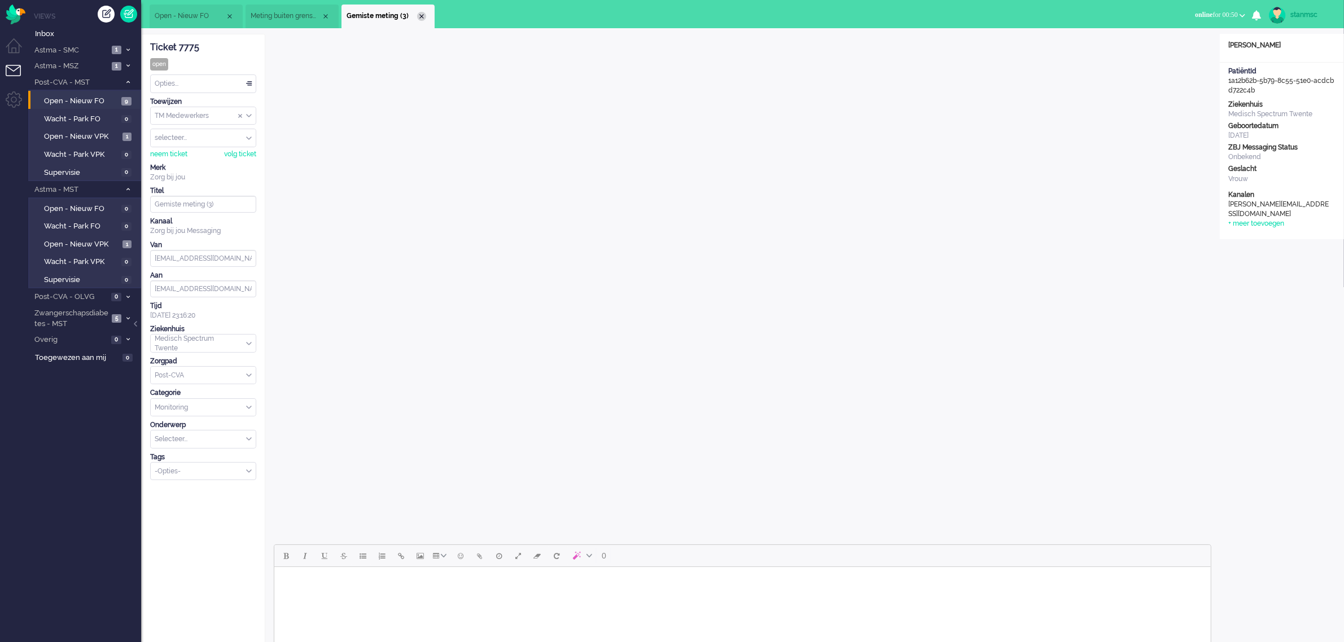
click at [421, 15] on div "Close tab" at bounding box center [421, 16] width 9 height 9
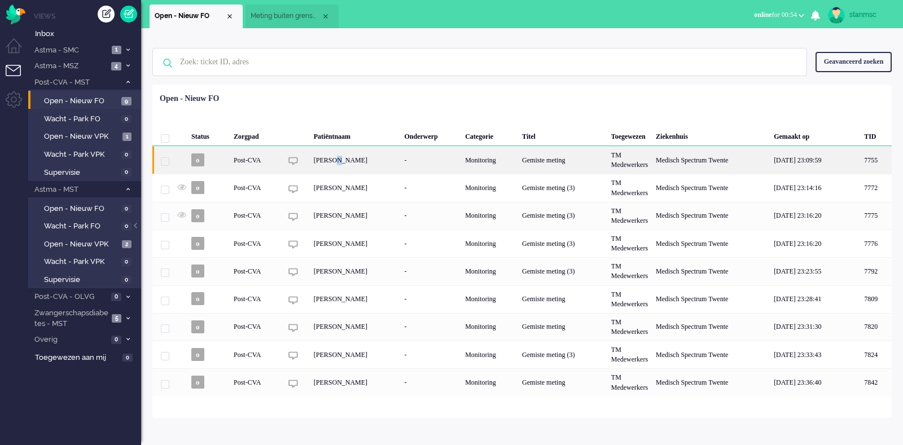
click at [335, 162] on div "[PERSON_NAME]" at bounding box center [355, 160] width 91 height 28
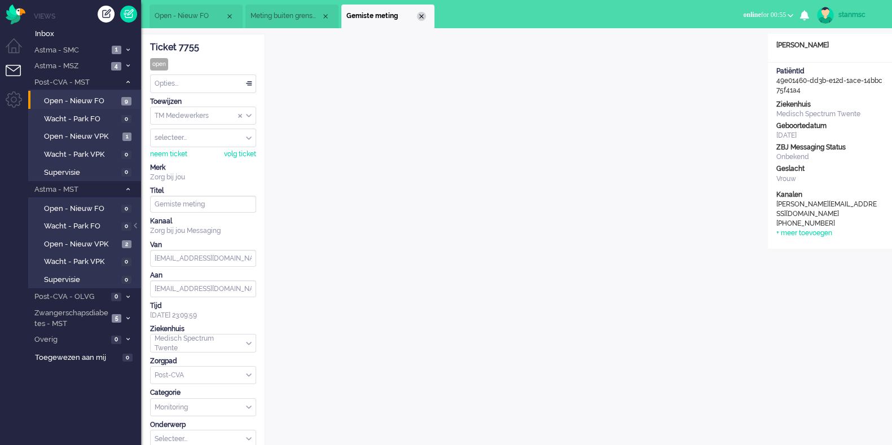
click at [424, 14] on div "Close tab" at bounding box center [421, 16] width 9 height 9
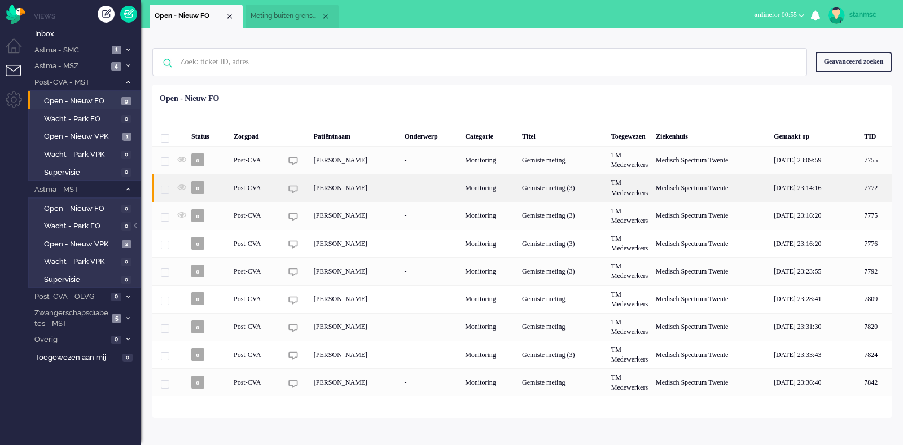
click at [345, 187] on div "[PERSON_NAME]" at bounding box center [355, 188] width 91 height 28
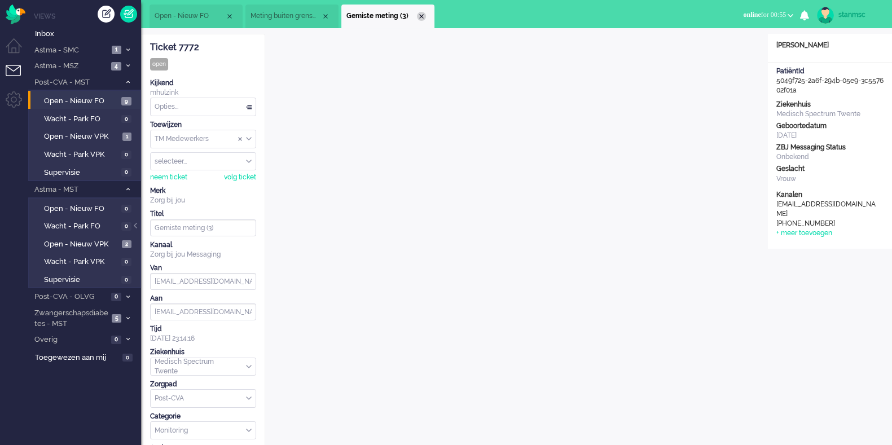
click at [421, 14] on div "Close tab" at bounding box center [421, 16] width 9 height 9
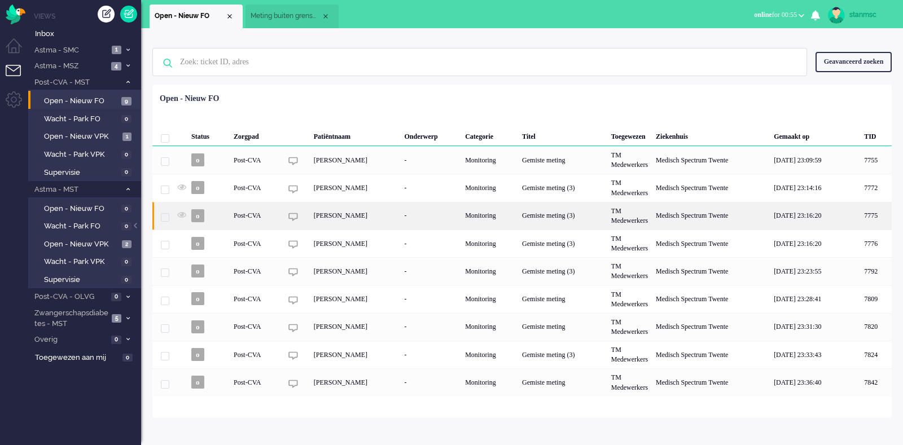
click at [351, 212] on div "[PERSON_NAME]" at bounding box center [355, 216] width 91 height 28
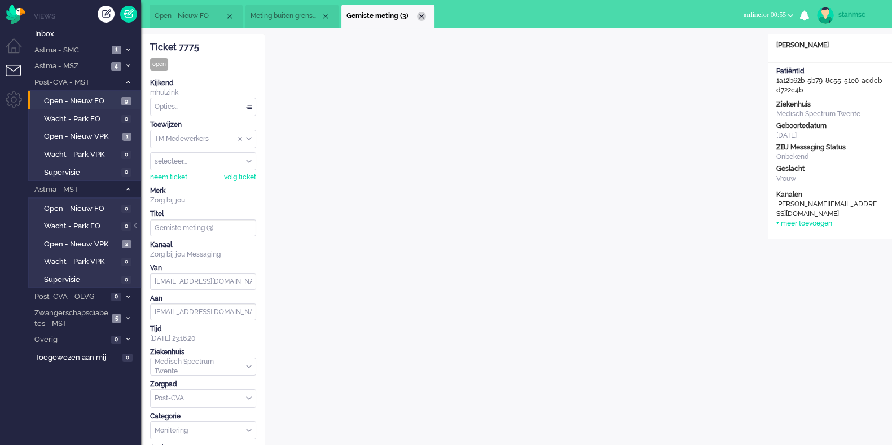
click at [422, 19] on div "Close tab" at bounding box center [421, 16] width 9 height 9
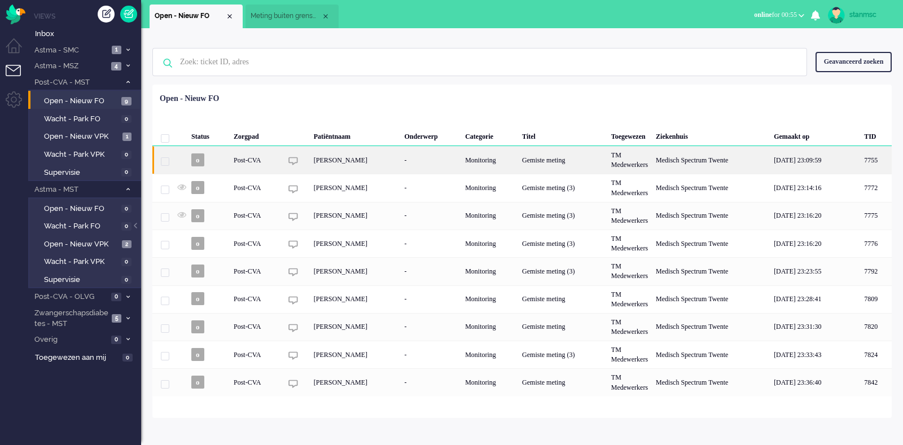
click at [364, 161] on div "[PERSON_NAME]" at bounding box center [355, 160] width 91 height 28
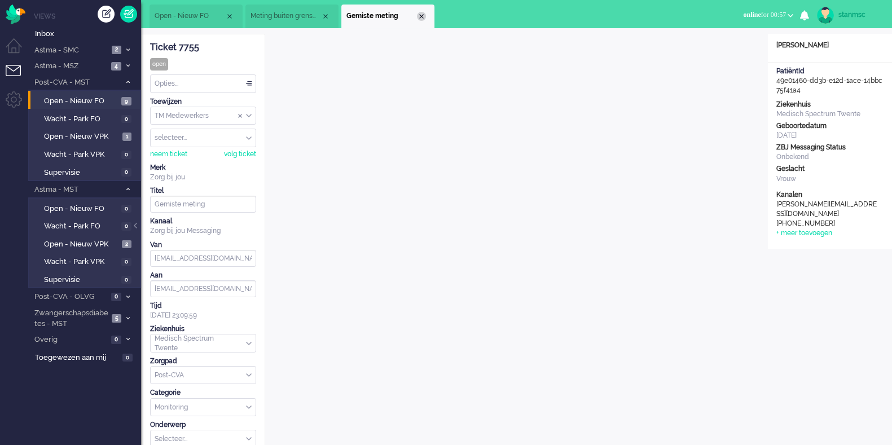
click at [421, 15] on div "Close tab" at bounding box center [421, 16] width 9 height 9
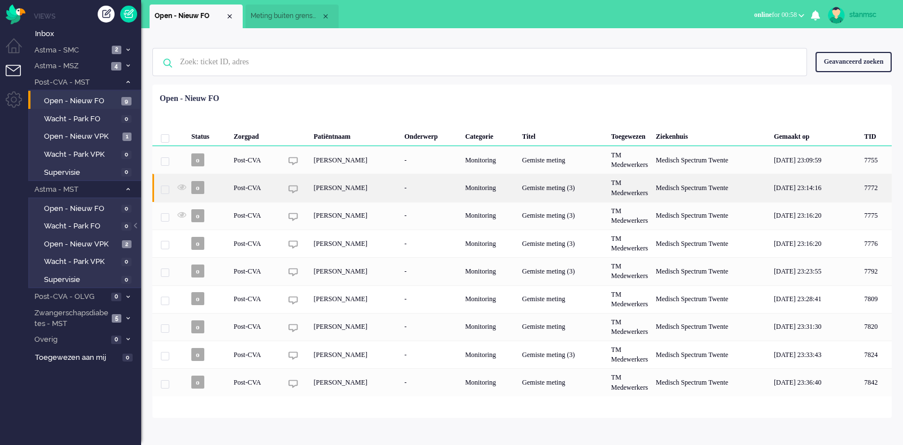
click at [345, 191] on div "[PERSON_NAME]" at bounding box center [355, 188] width 91 height 28
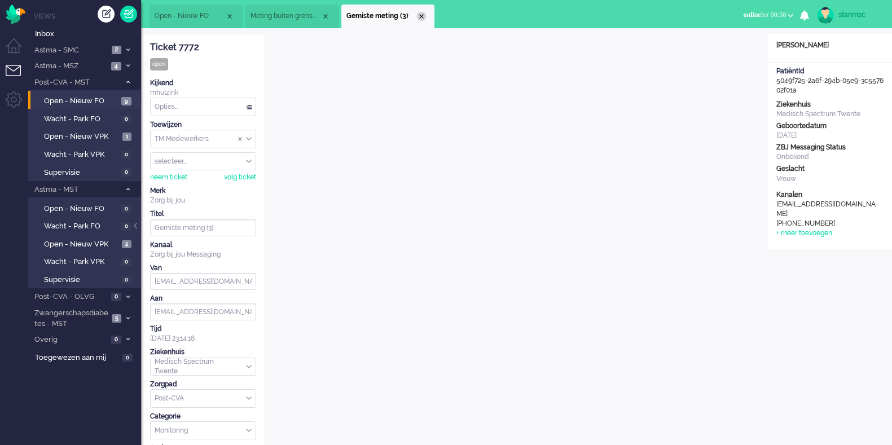
click at [423, 16] on div "Close tab" at bounding box center [421, 16] width 9 height 9
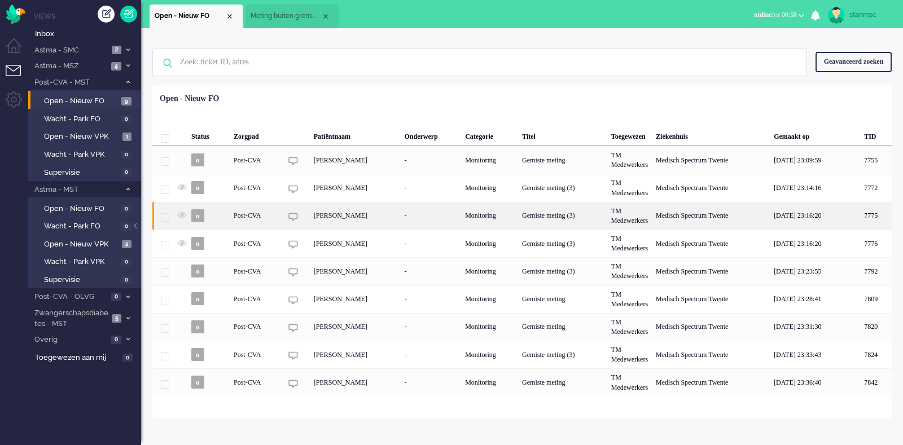
click at [353, 219] on div "[PERSON_NAME]" at bounding box center [355, 216] width 91 height 28
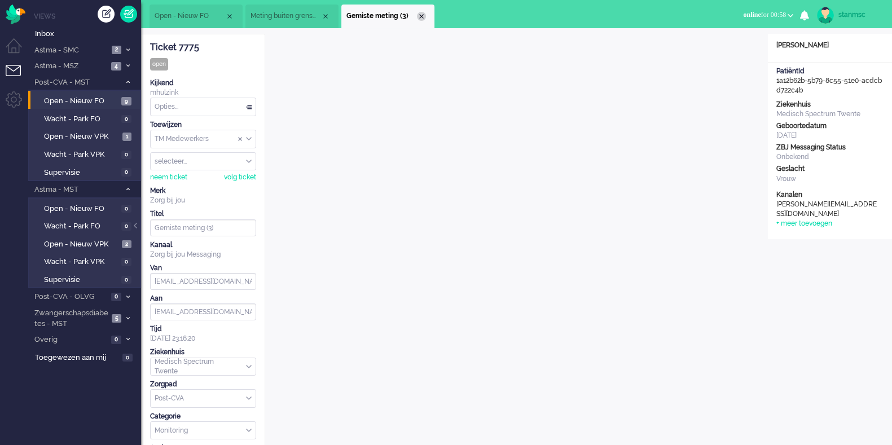
click at [423, 13] on div "Close tab" at bounding box center [421, 16] width 9 height 9
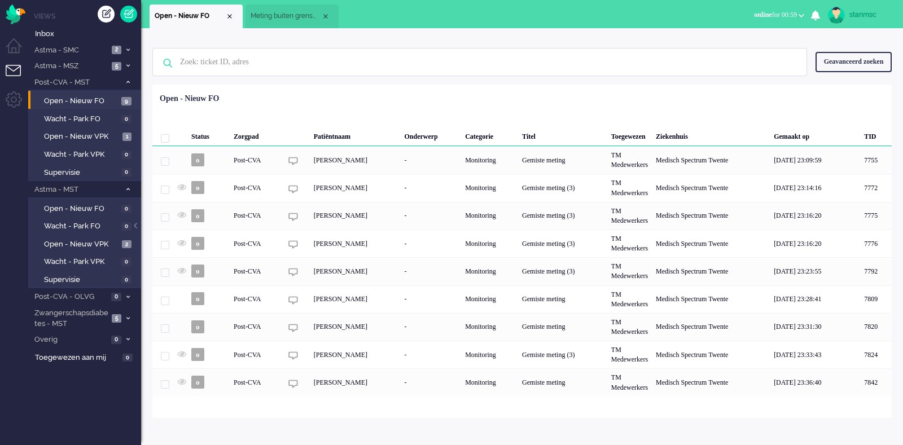
click at [347, 330] on div "[PERSON_NAME]" at bounding box center [355, 327] width 91 height 28
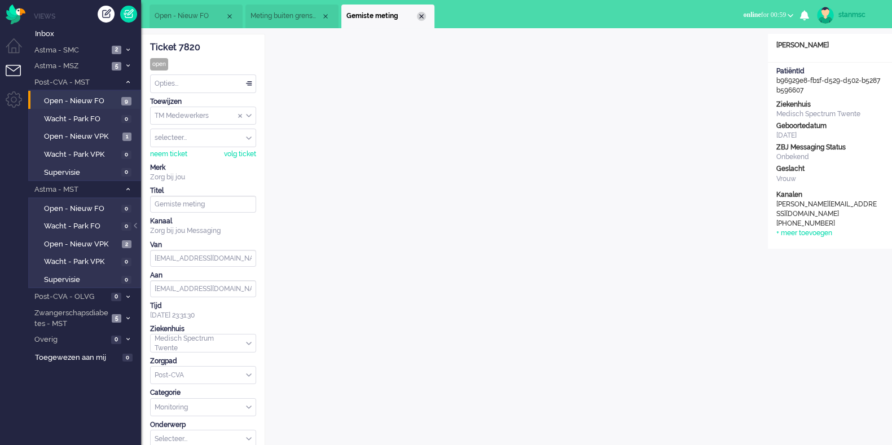
click at [423, 12] on div "Close tab" at bounding box center [421, 16] width 9 height 9
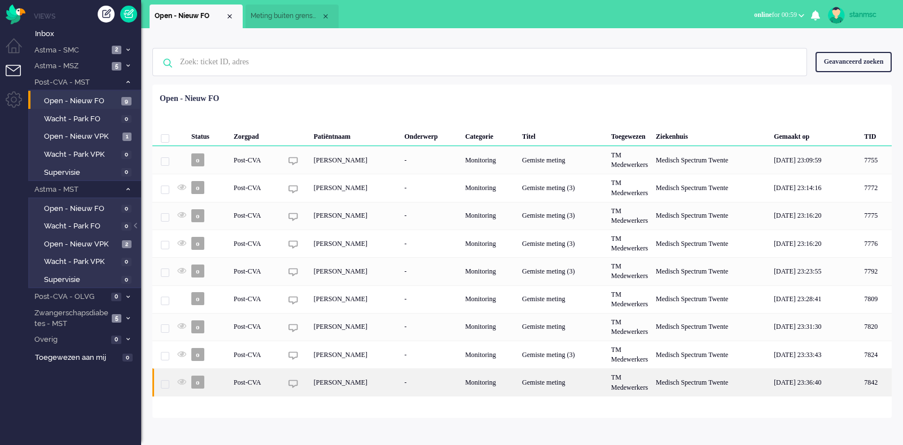
click at [344, 379] on div "[PERSON_NAME]" at bounding box center [355, 383] width 91 height 28
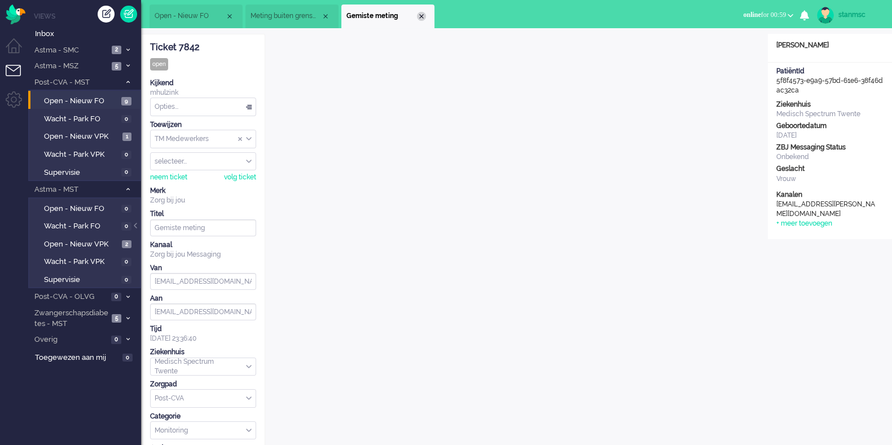
click at [419, 18] on div "Close tab" at bounding box center [421, 16] width 9 height 9
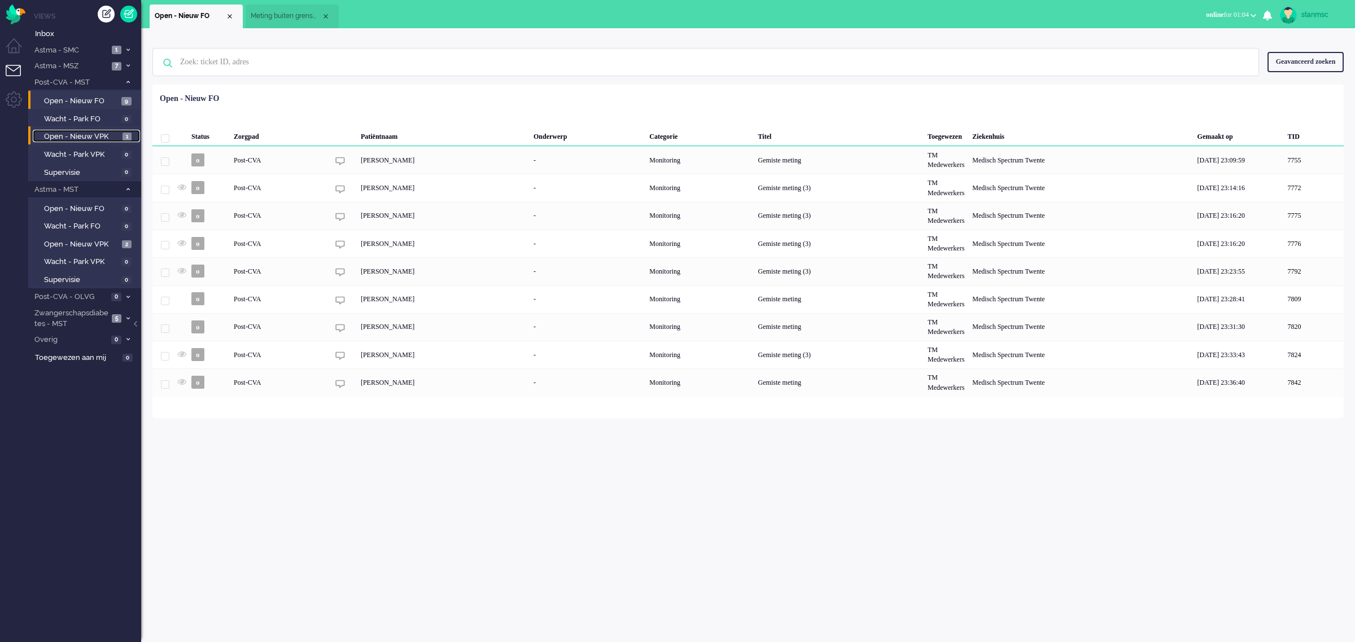
click at [82, 134] on span "Open - Nieuw VPK" at bounding box center [82, 137] width 76 height 11
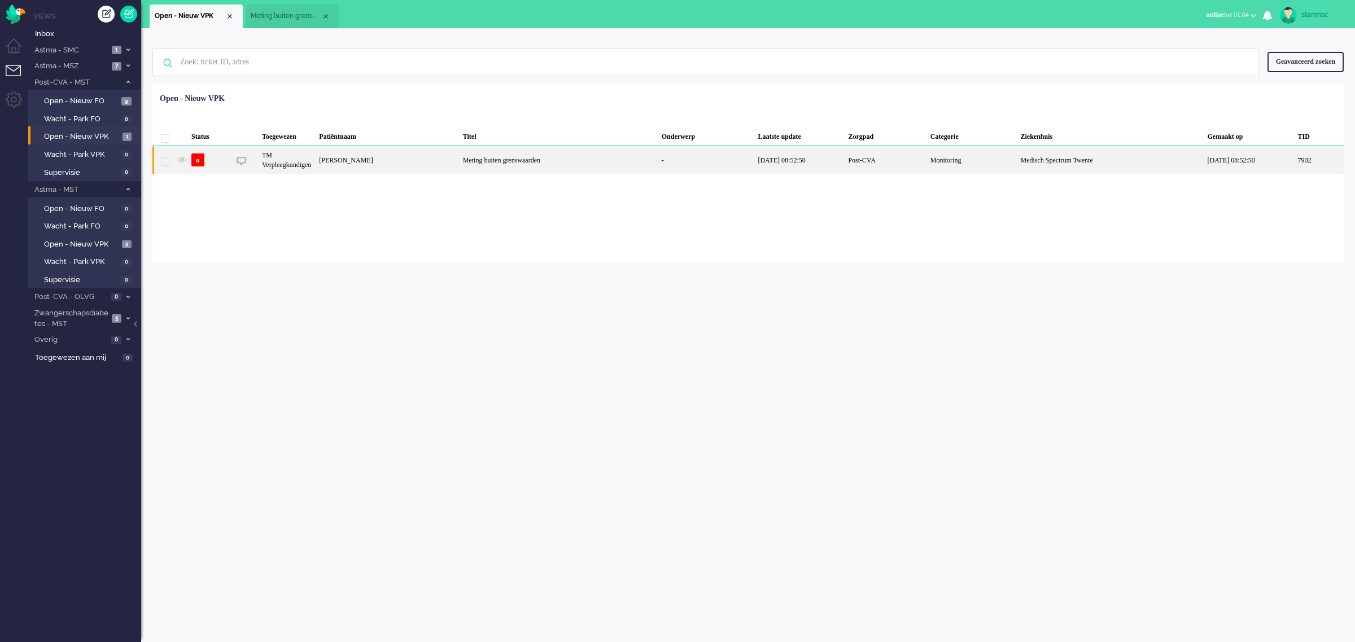
click at [1294, 161] on div "[PERSON_NAME]" at bounding box center [1319, 160] width 50 height 28
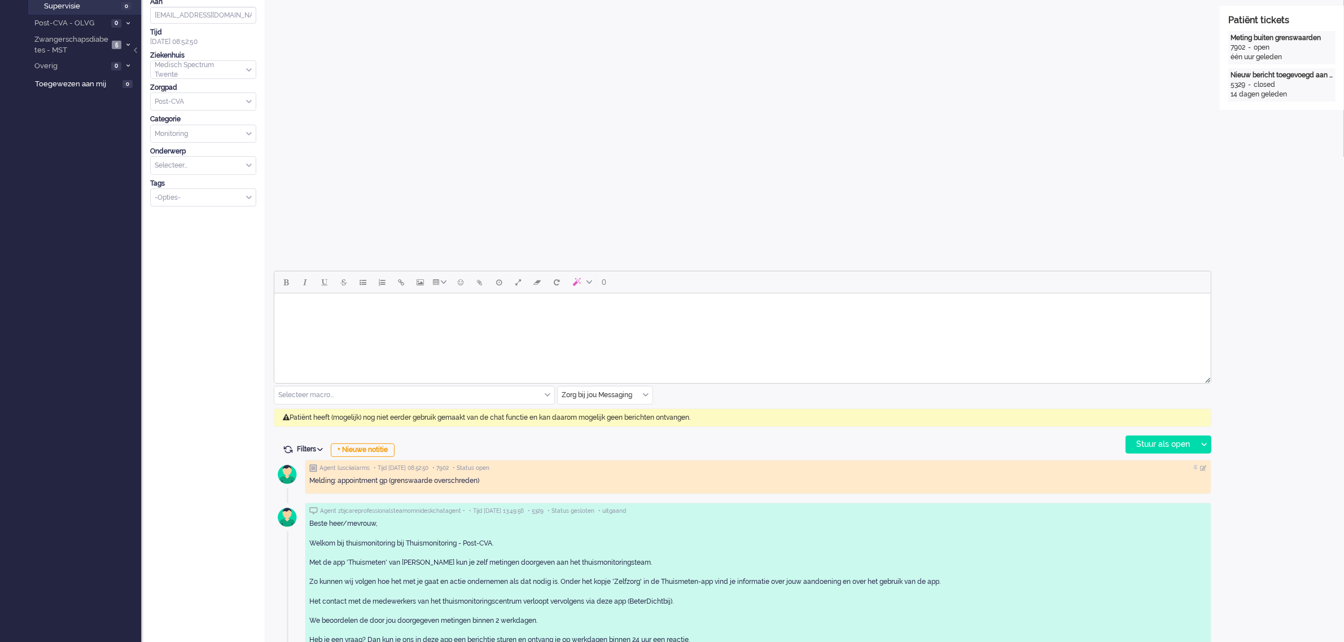
scroll to position [352, 0]
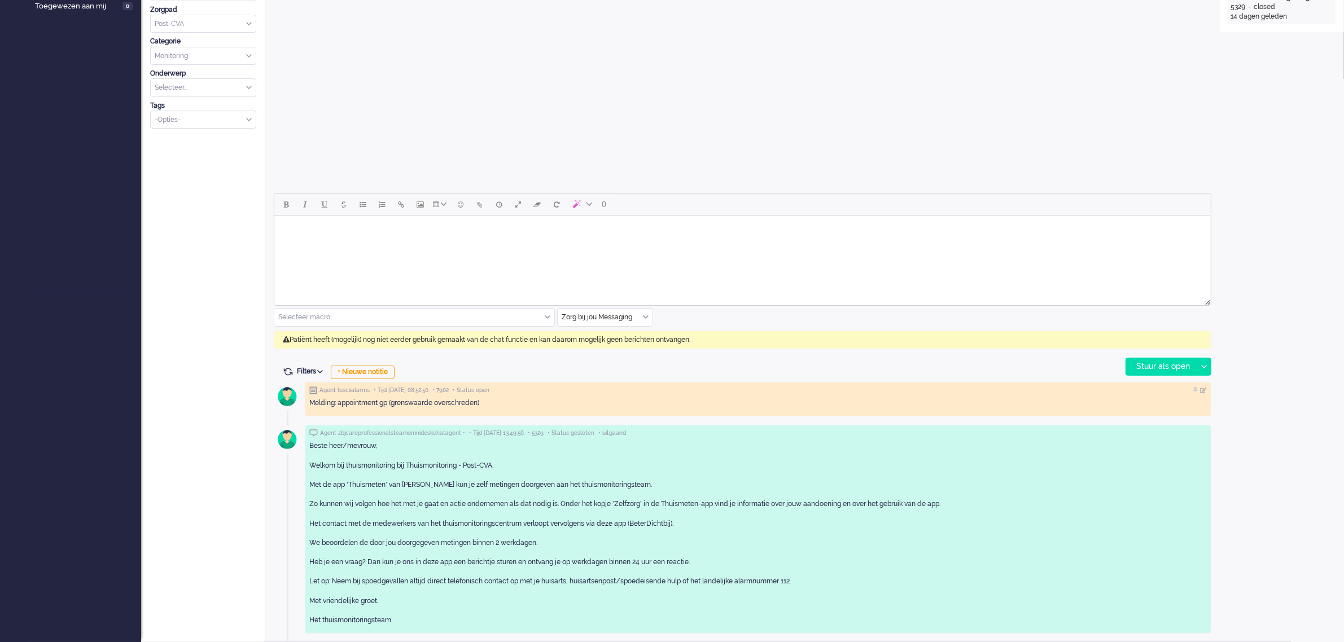
click at [647, 314] on div "Zorg bij jou Messaging" at bounding box center [605, 317] width 95 height 17
click at [604, 346] on span "uitgaand telefoon" at bounding box center [591, 351] width 56 height 10
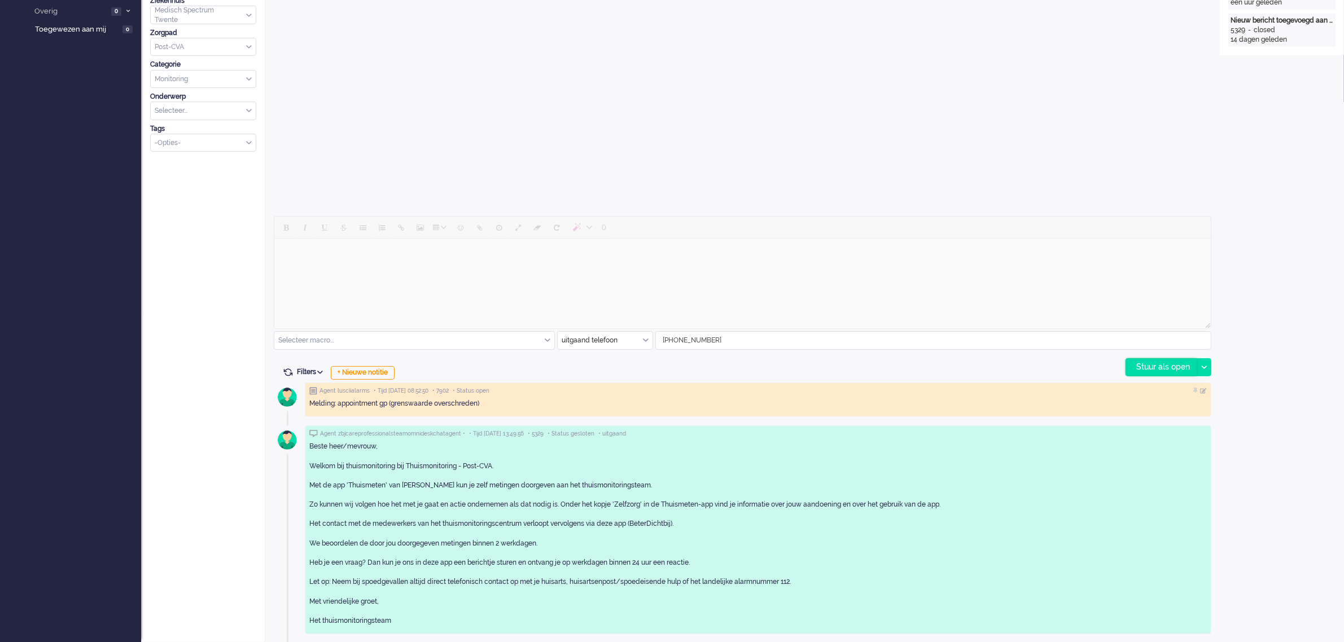
click at [1162, 365] on div "Stuur als open" at bounding box center [1161, 367] width 71 height 17
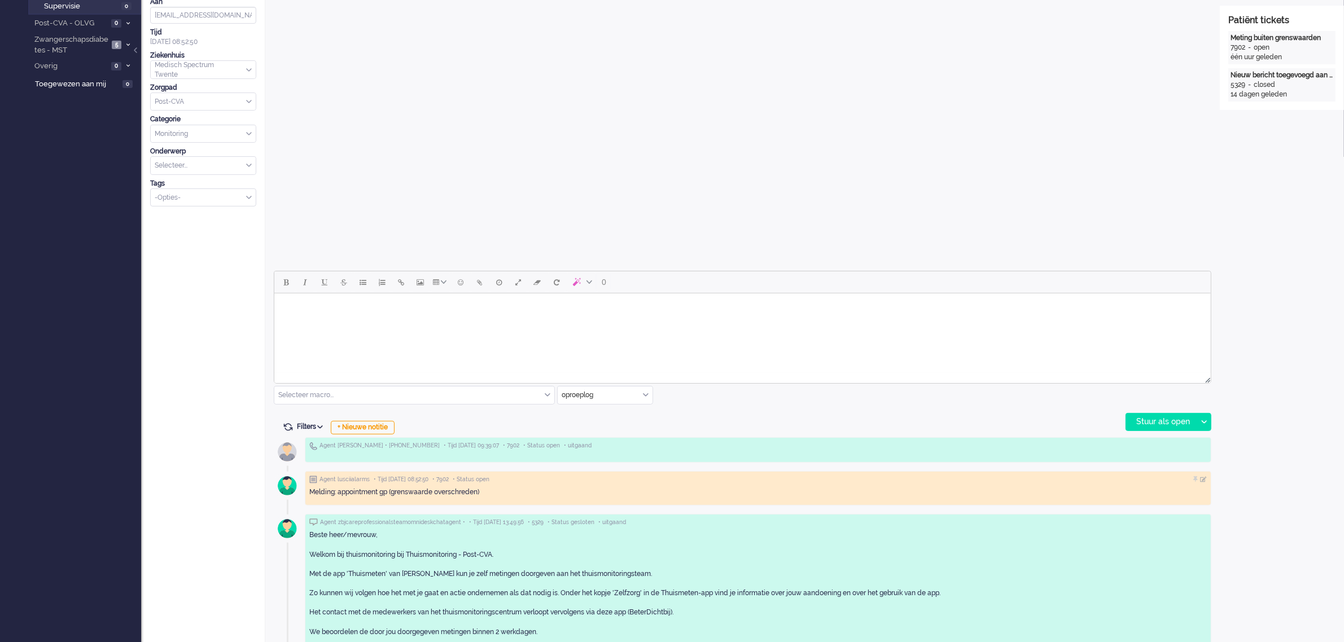
scroll to position [282, 0]
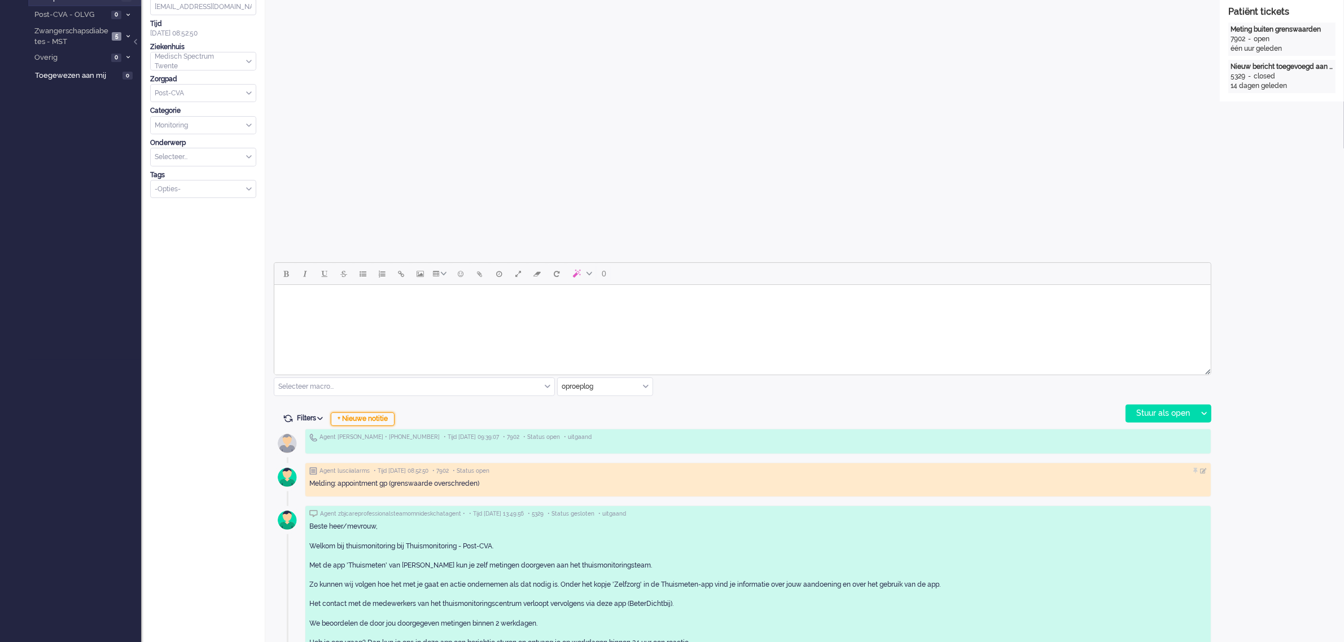
click at [358, 418] on div "+ Nieuwe notitie" at bounding box center [363, 420] width 64 height 14
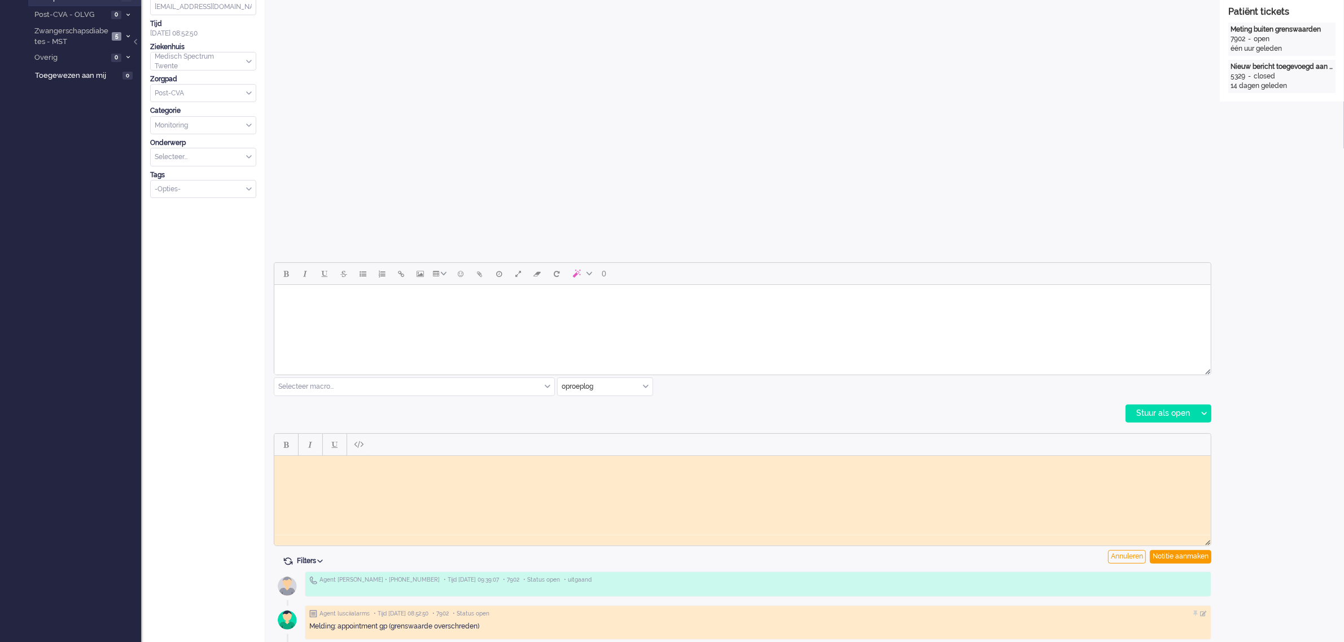
scroll to position [0, 0]
click at [327, 471] on html at bounding box center [742, 464] width 937 height 17
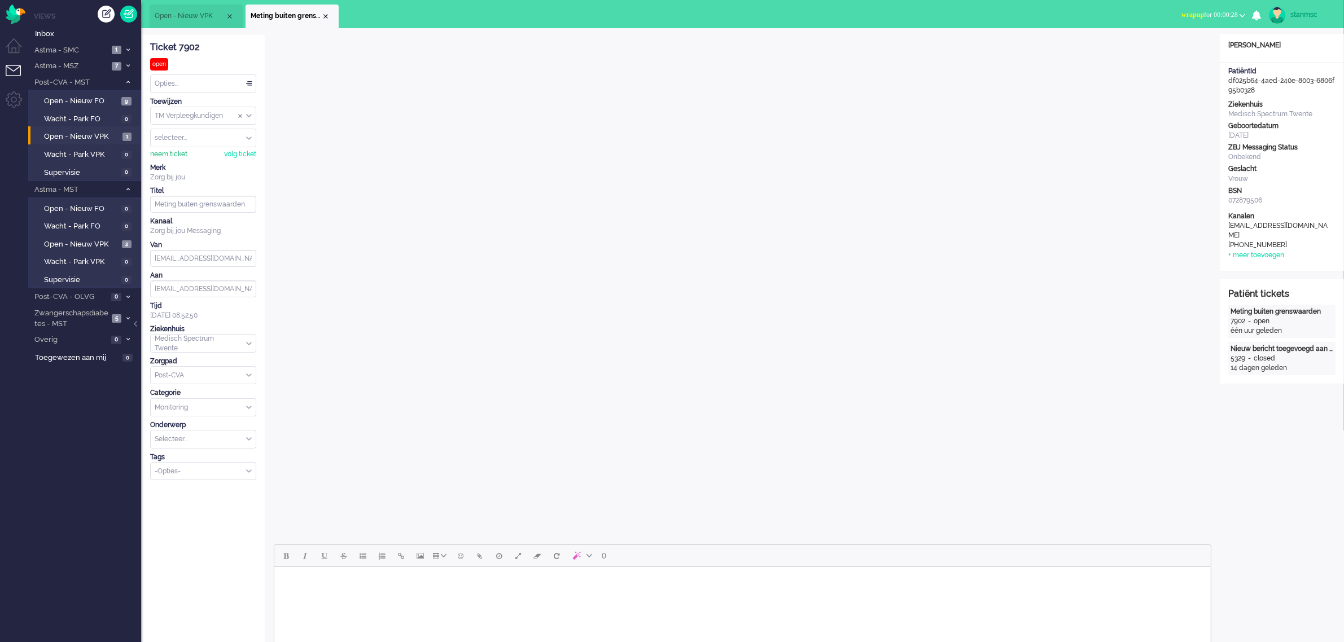
click at [176, 151] on div "neem ticket" at bounding box center [168, 155] width 37 height 10
click at [1240, 15] on b "button" at bounding box center [1243, 16] width 6 height 4
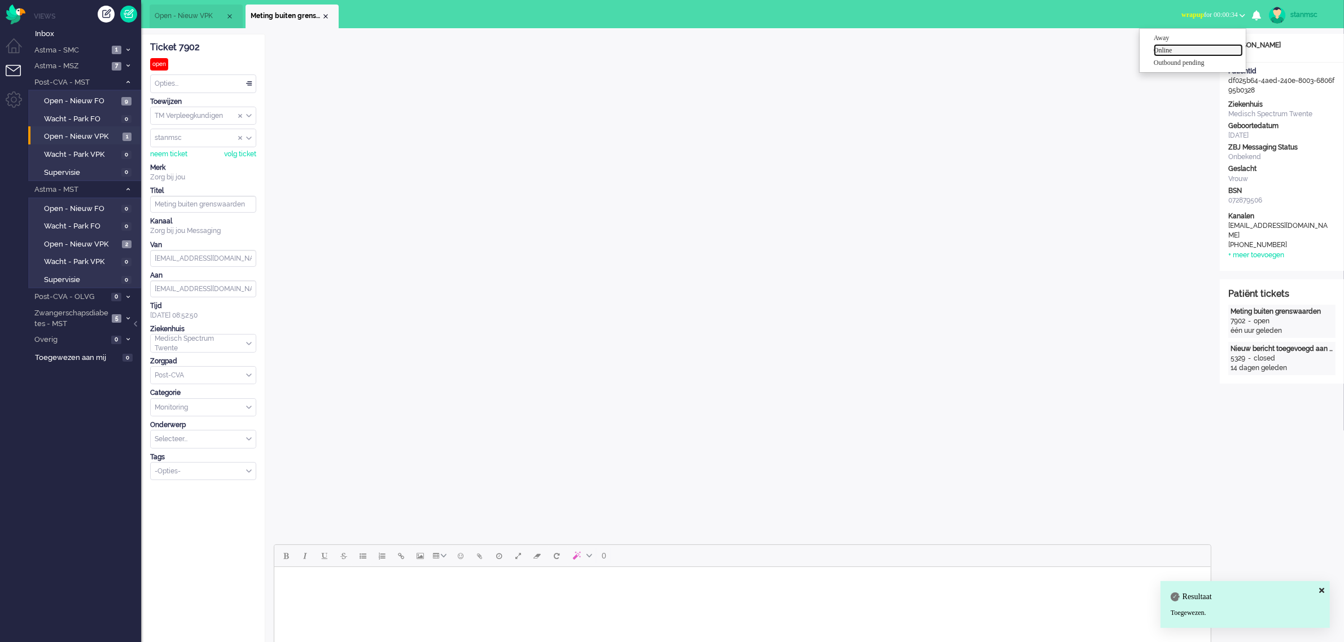
click at [1180, 50] on label "Online" at bounding box center [1198, 51] width 89 height 10
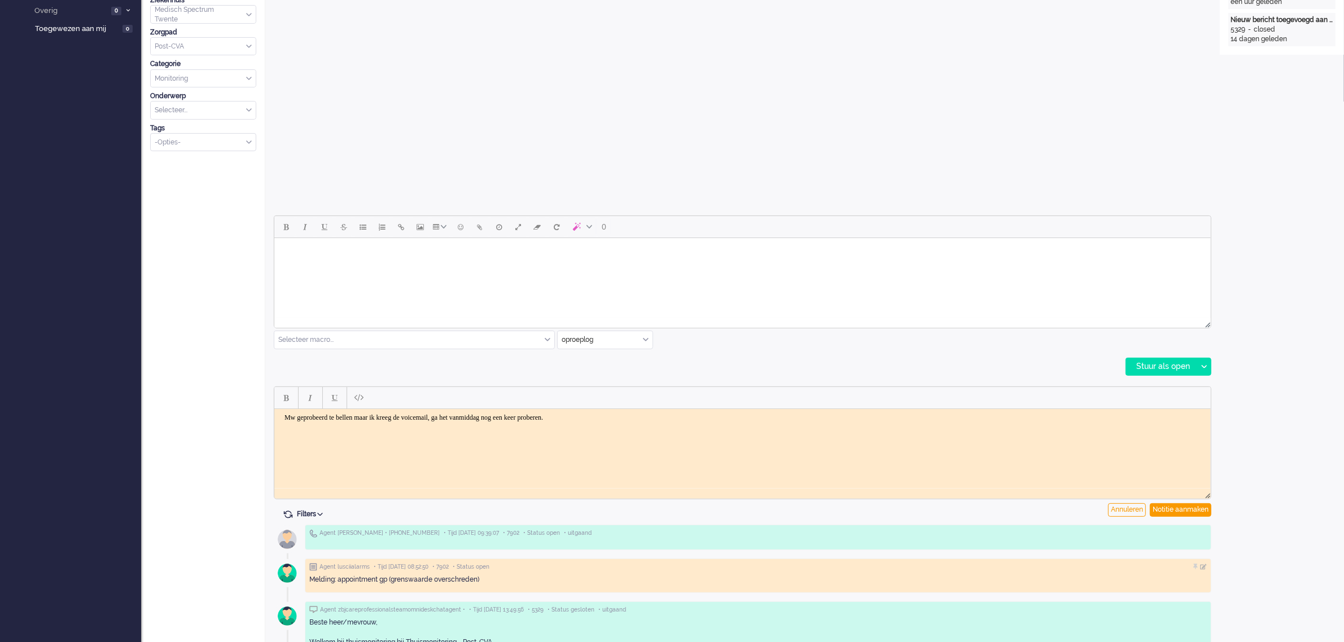
scroll to position [423, 0]
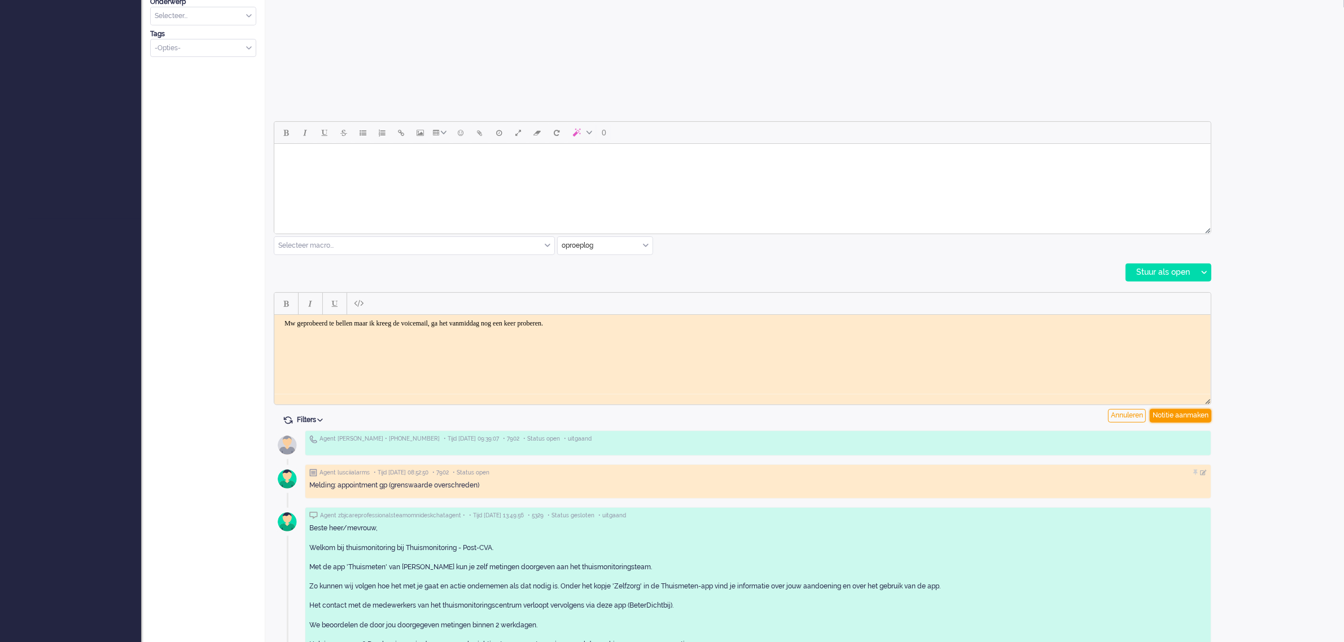
click at [1163, 414] on div "Notitie aanmaken" at bounding box center [1181, 416] width 62 height 14
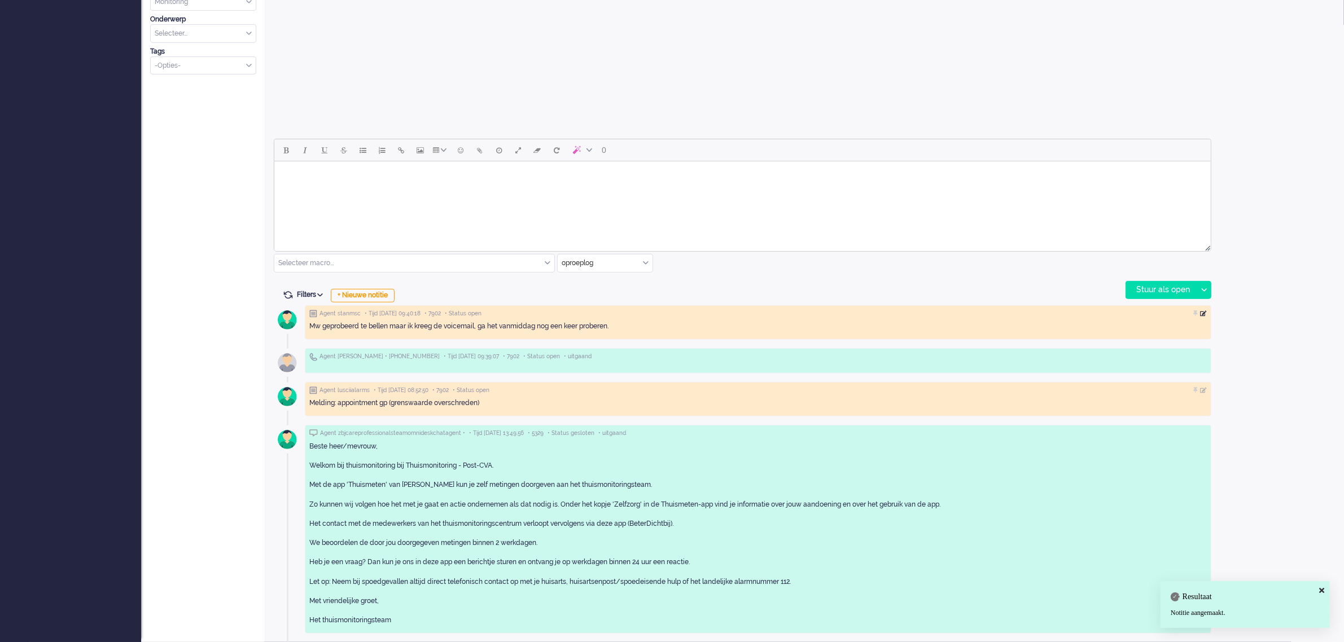
click at [1201, 314] on div at bounding box center [1203, 313] width 7 height 7
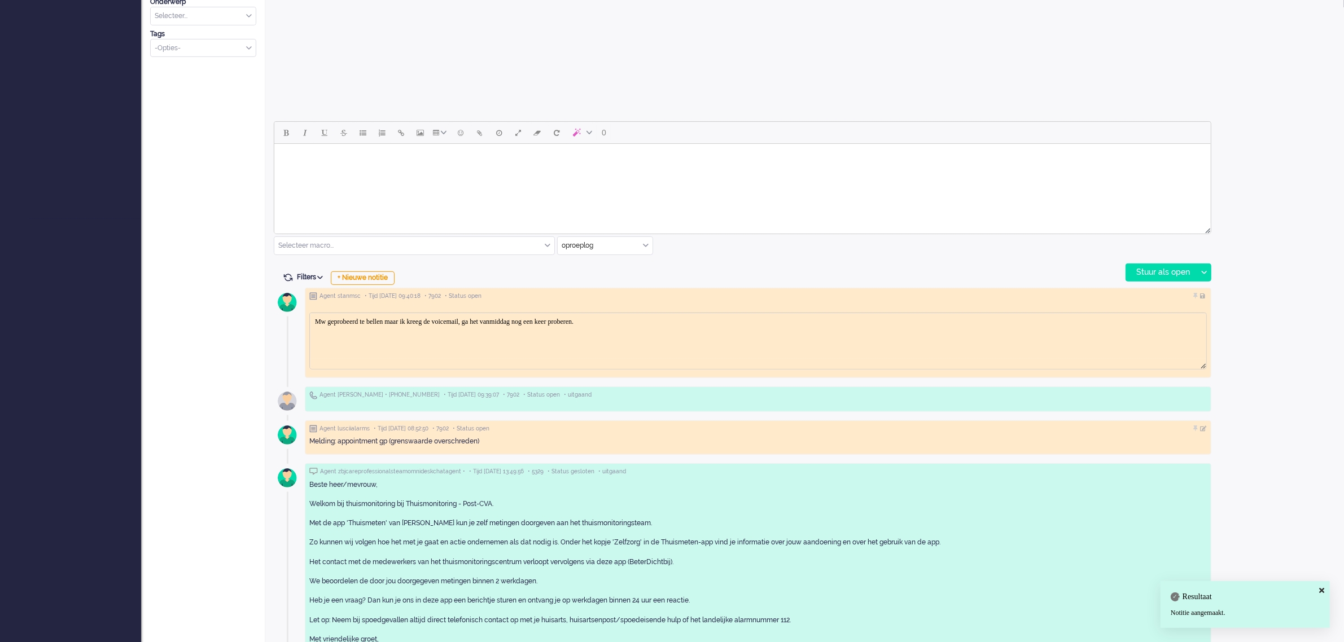
scroll to position [0, 0]
click at [658, 321] on body "Mw geprobeerd te bellen maar ik kreeg de voicemail, ga het vanmiddag nog een ke…" at bounding box center [757, 321] width 887 height 8
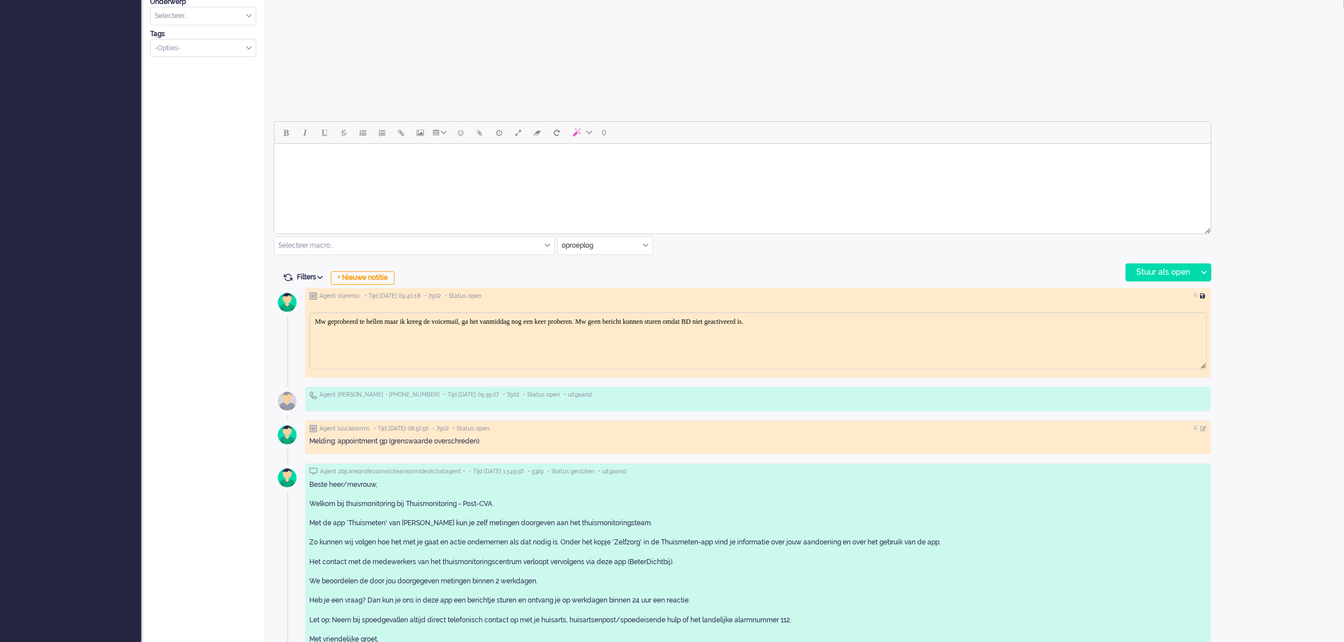
click at [1203, 295] on div at bounding box center [1203, 296] width 7 height 7
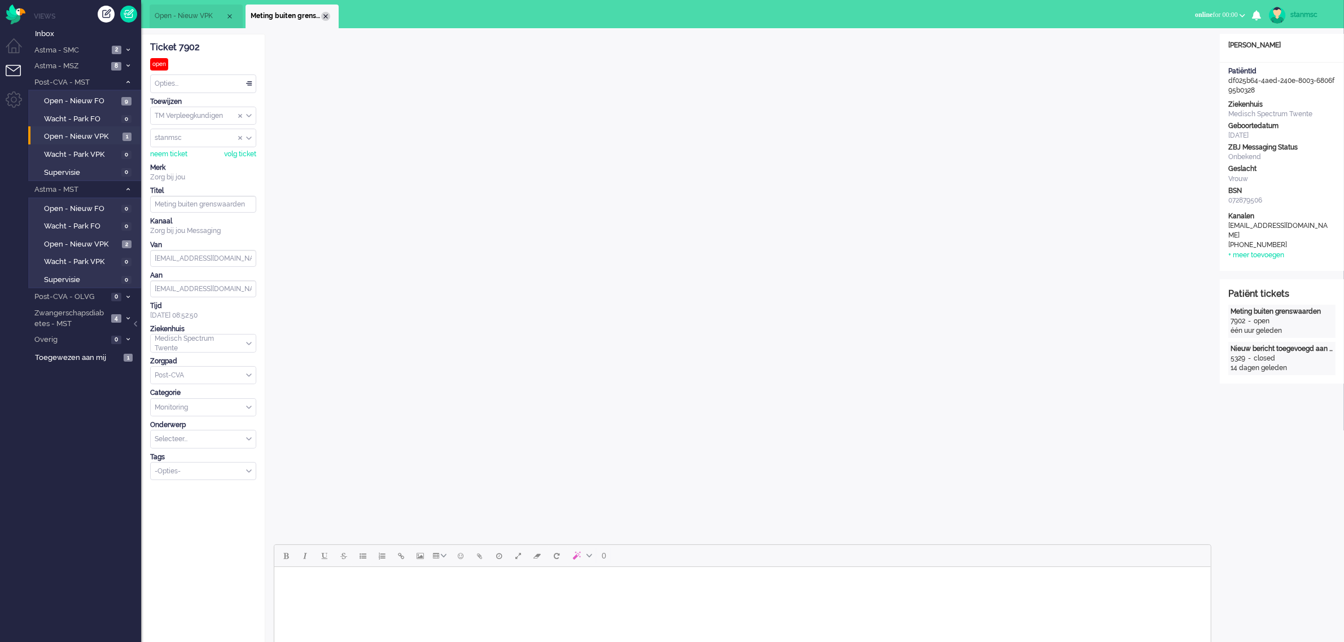
click at [325, 17] on div "Close tab" at bounding box center [325, 16] width 9 height 9
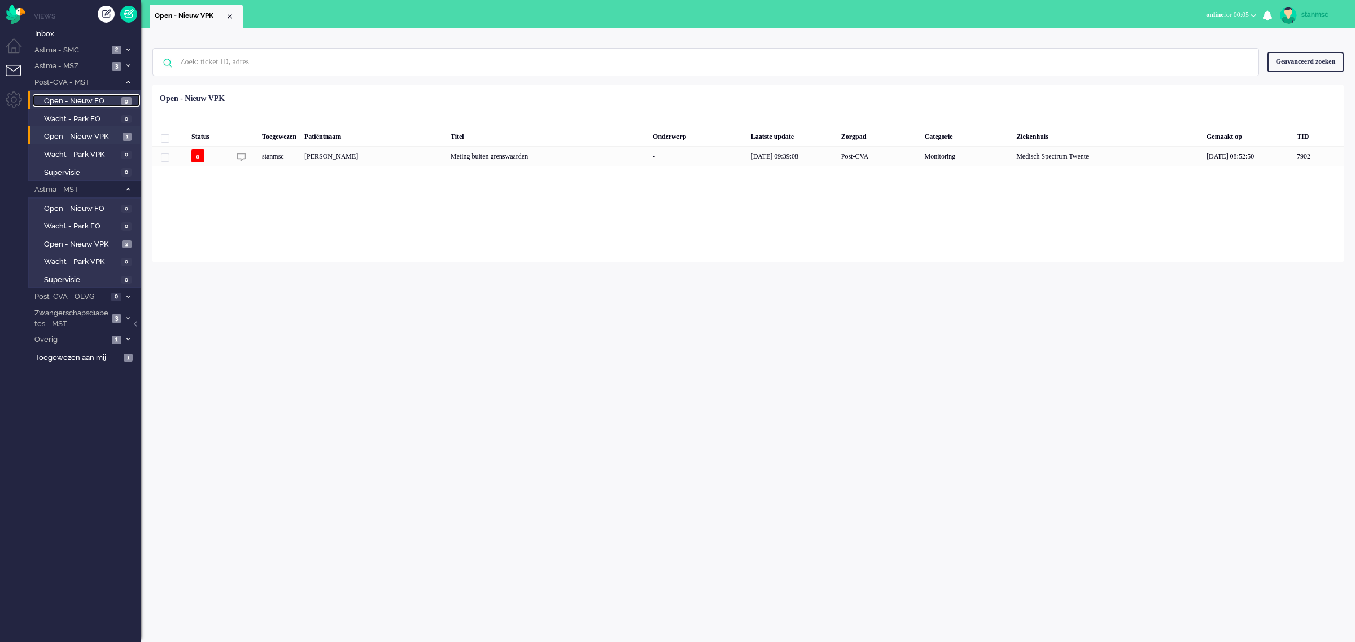
click at [89, 99] on span "Open - Nieuw FO" at bounding box center [81, 101] width 75 height 11
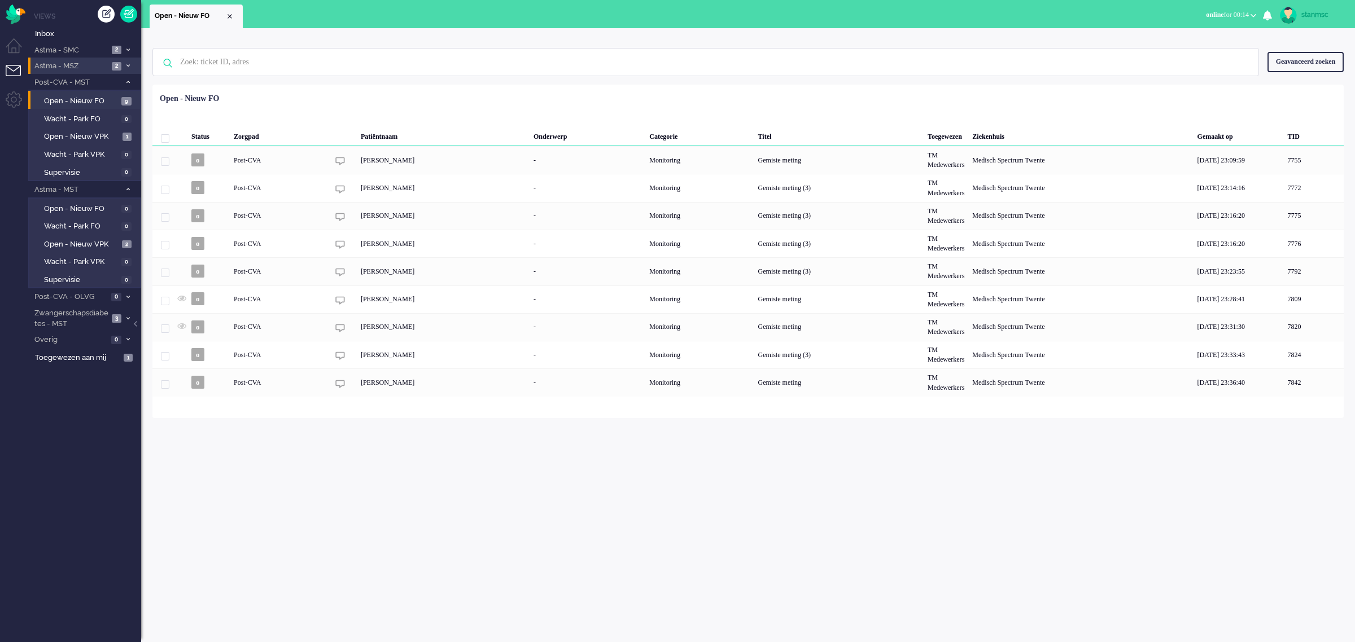
click at [77, 63] on span "Astma - MSZ" at bounding box center [71, 66] width 76 height 11
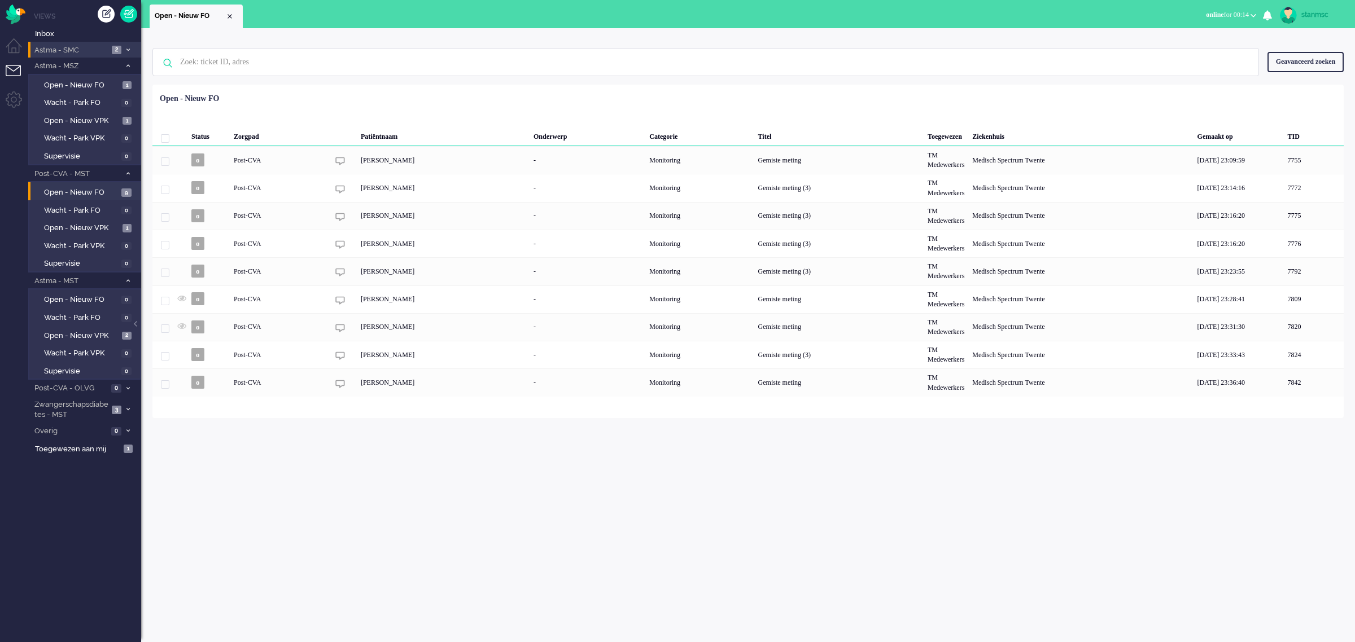
click at [86, 46] on span "Astma - SMC" at bounding box center [71, 50] width 76 height 11
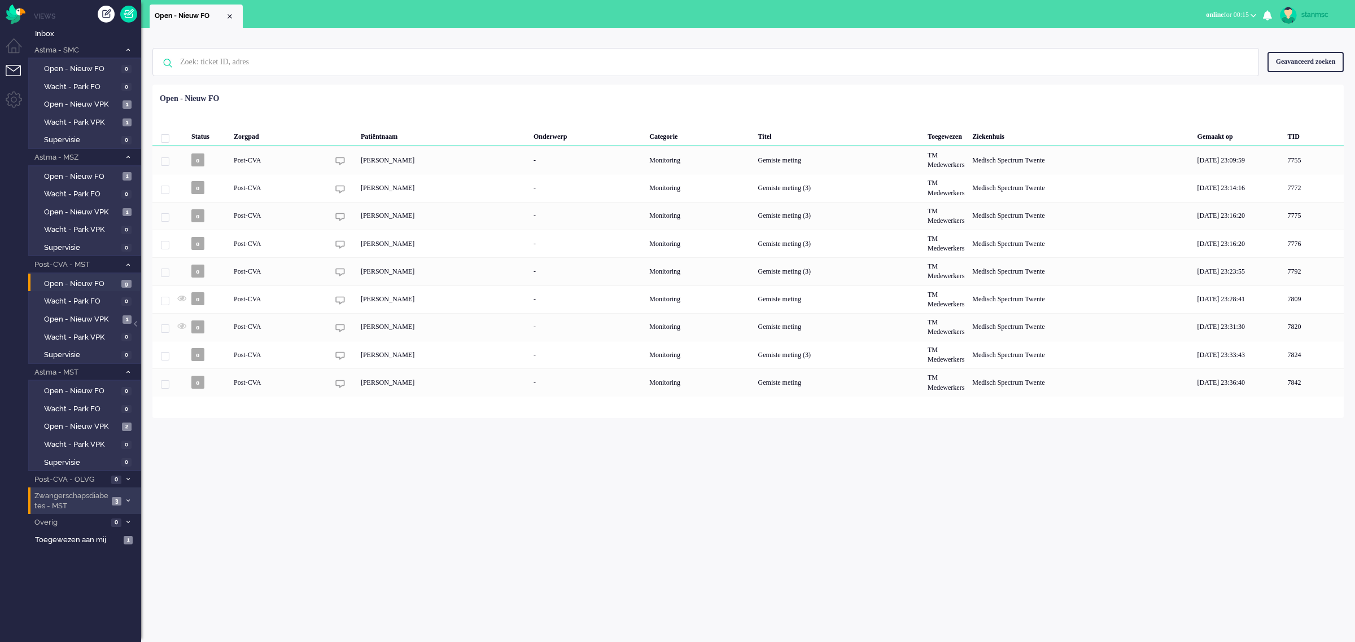
click at [90, 493] on span "Zwangerschapsdiabetes - MST" at bounding box center [71, 501] width 76 height 21
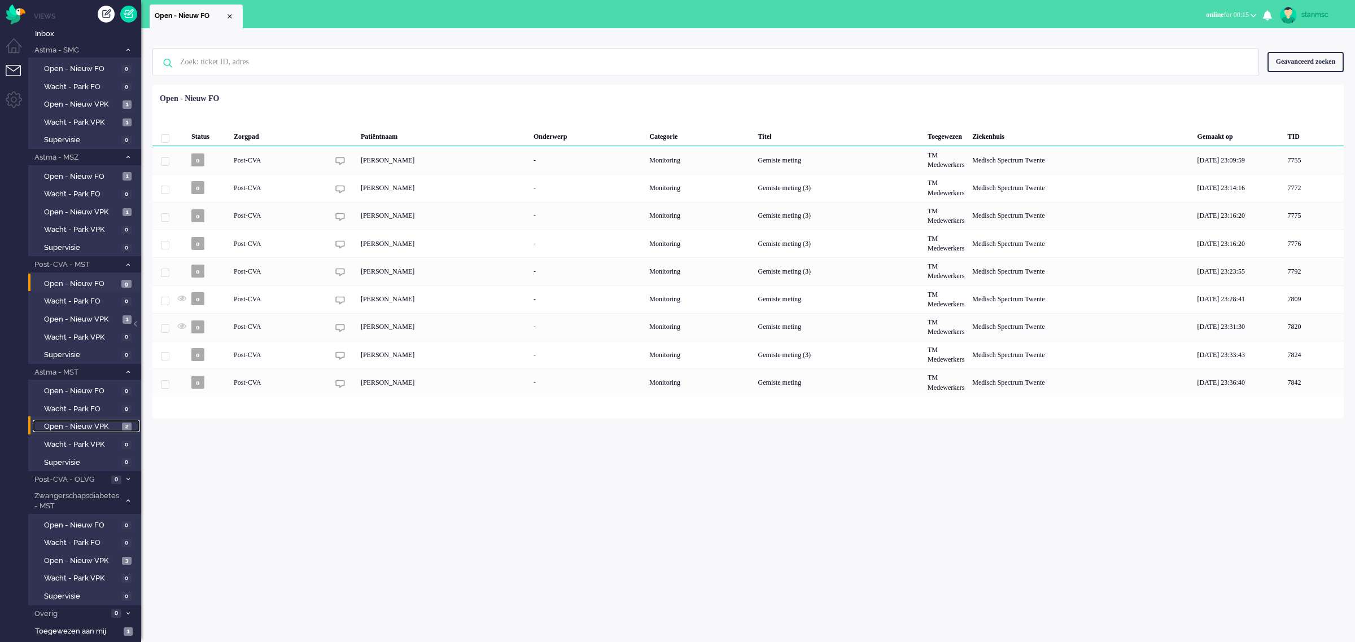
click at [98, 424] on span "Open - Nieuw VPK" at bounding box center [81, 427] width 75 height 11
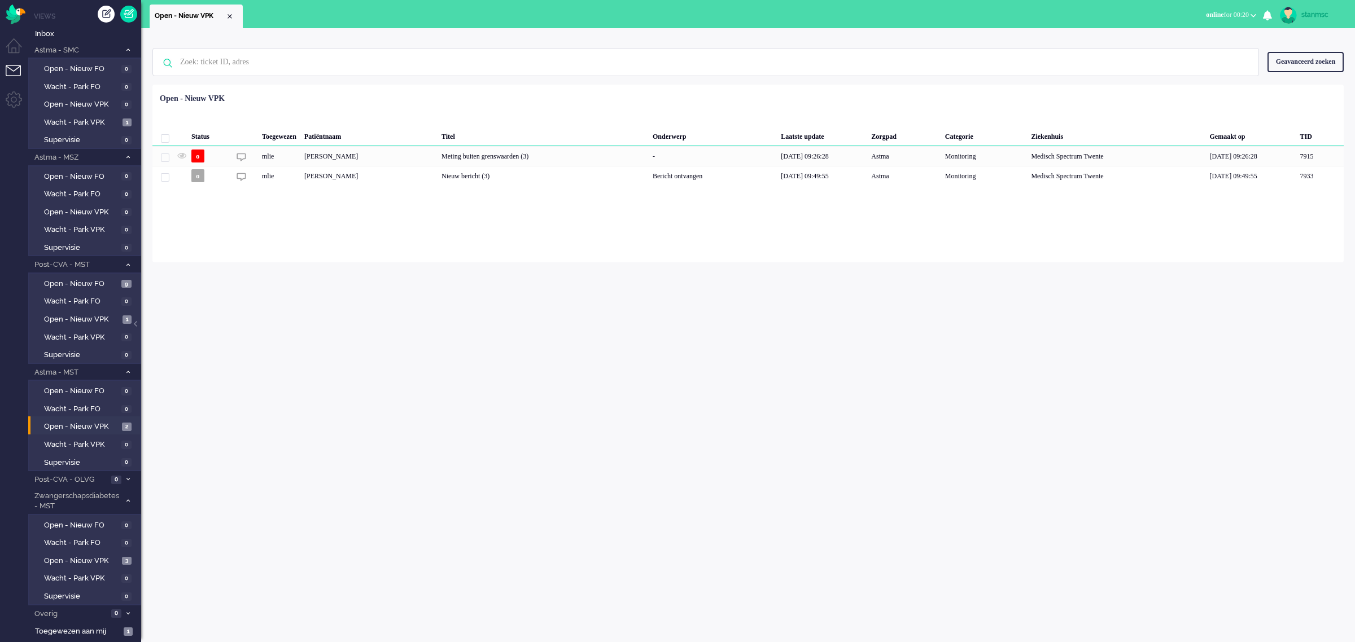
click at [1245, 16] on span "online for 00:20" at bounding box center [1227, 15] width 43 height 8
click at [1183, 38] on label "Away" at bounding box center [1209, 38] width 89 height 10
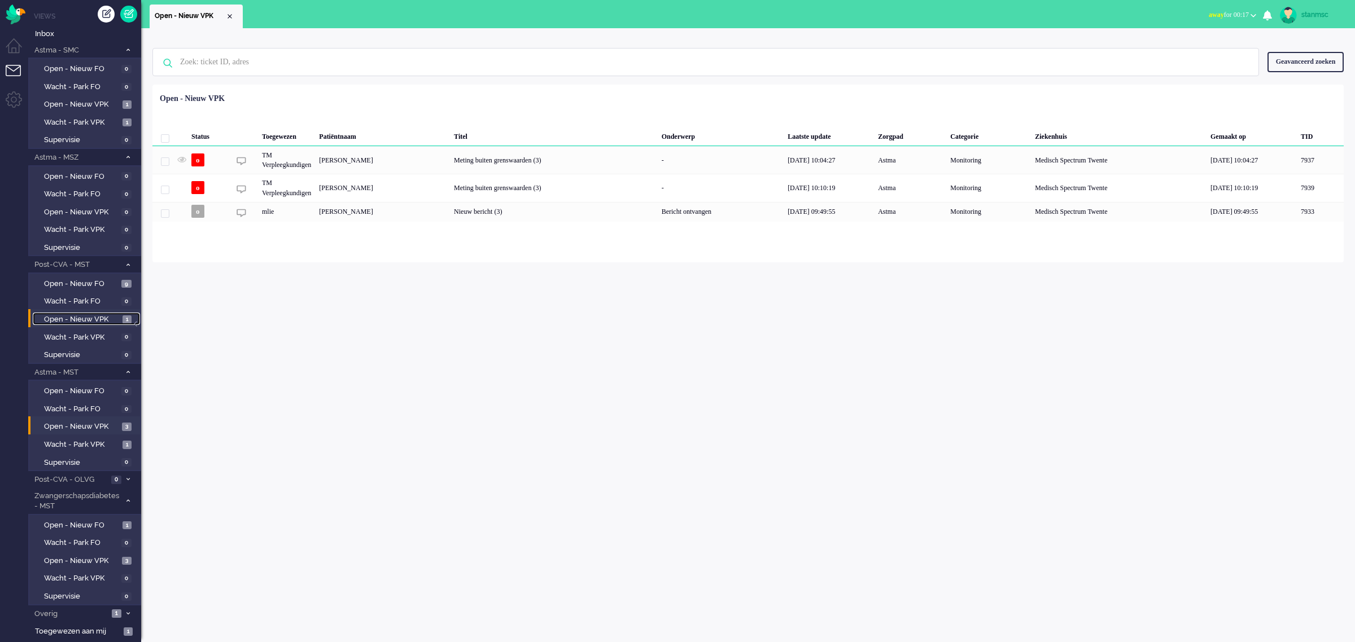
click at [80, 317] on span "Open - Nieuw VPK" at bounding box center [82, 319] width 76 height 11
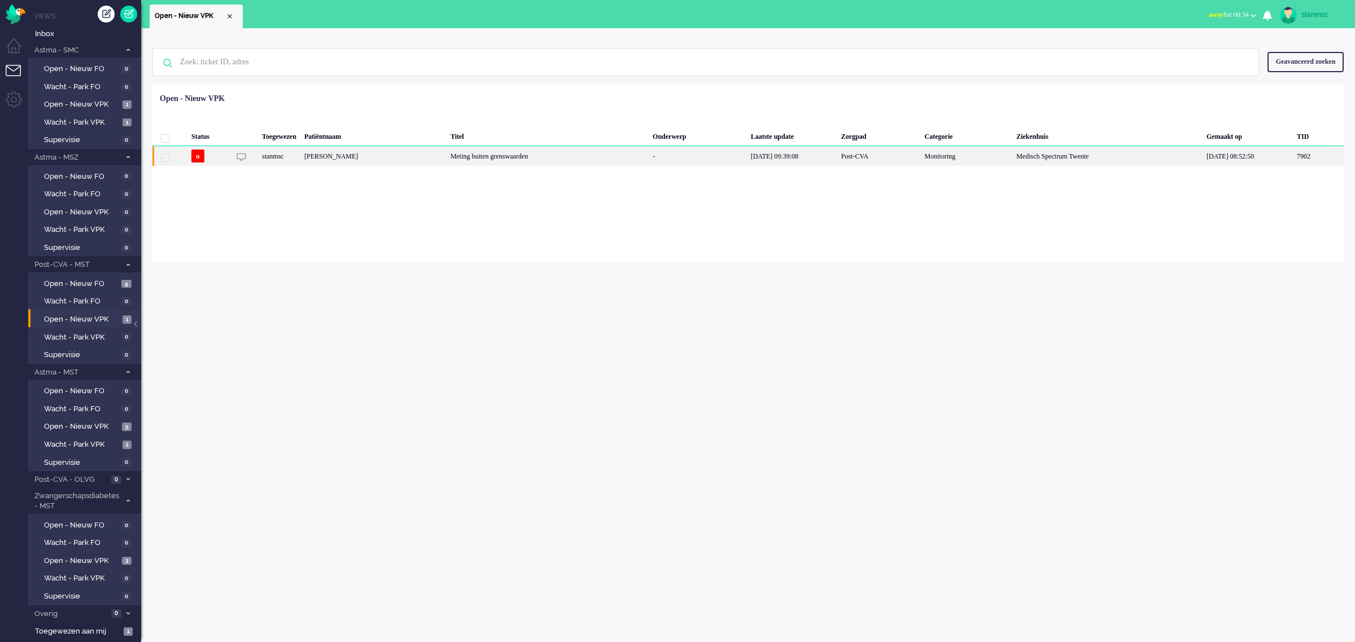
click at [921, 159] on div "stanmsc" at bounding box center [967, 156] width 92 height 20
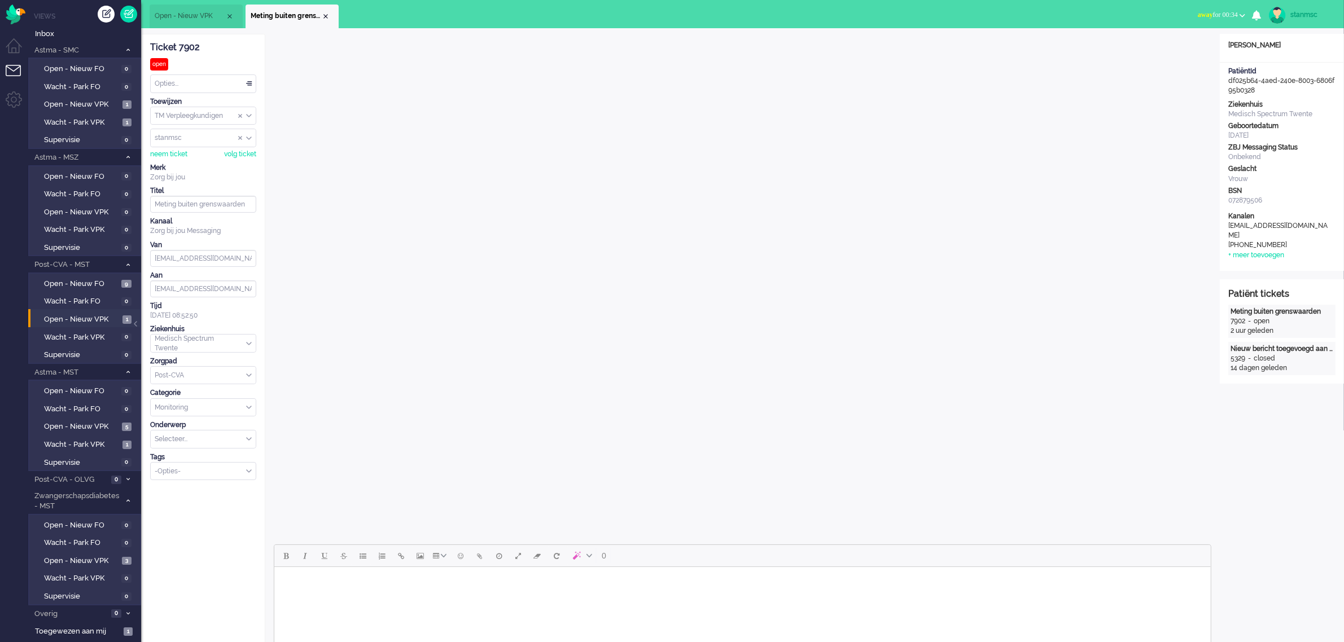
click at [1237, 12] on button "away for 00:34" at bounding box center [1221, 15] width 61 height 16
click at [1178, 46] on label "Online" at bounding box center [1198, 51] width 89 height 10
